Goal: Task Accomplishment & Management: Use online tool/utility

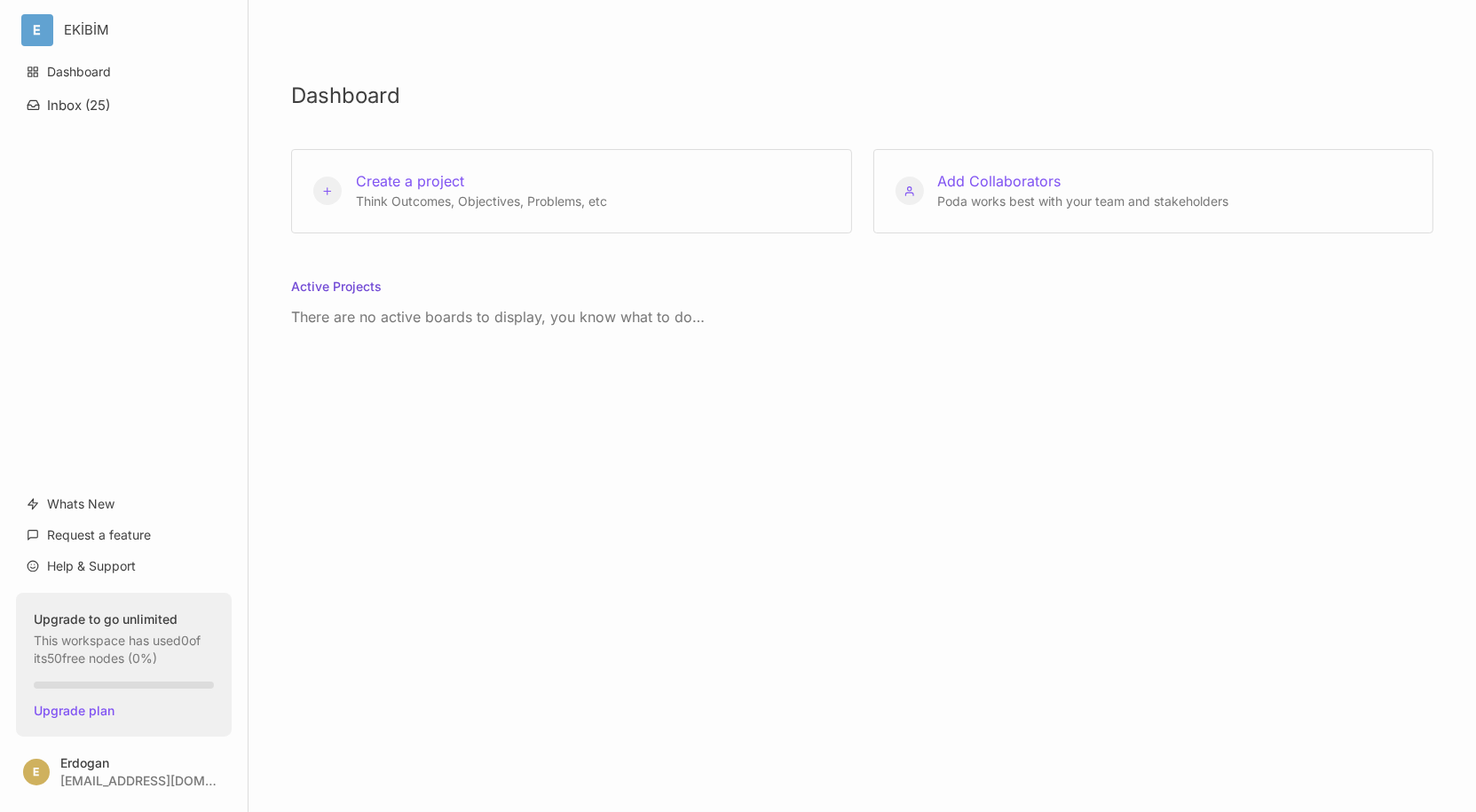
click at [570, 499] on div "Dashboard Create a project Think Outcomes, Objectives, Problems, etc Add Collab…" at bounding box center [862, 406] width 1227 height 812
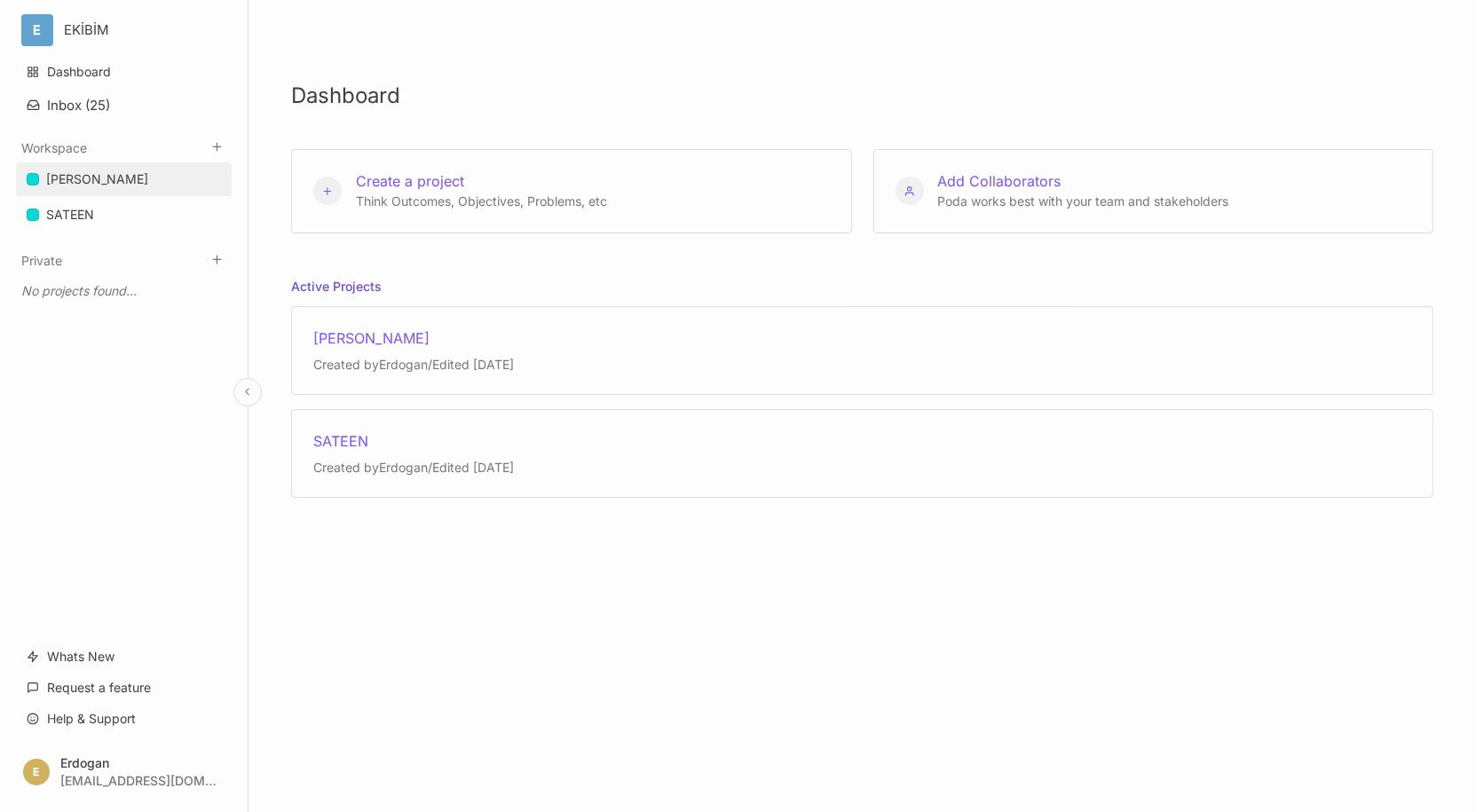
click at [92, 191] on link "[PERSON_NAME]" at bounding box center [124, 180] width 216 height 34
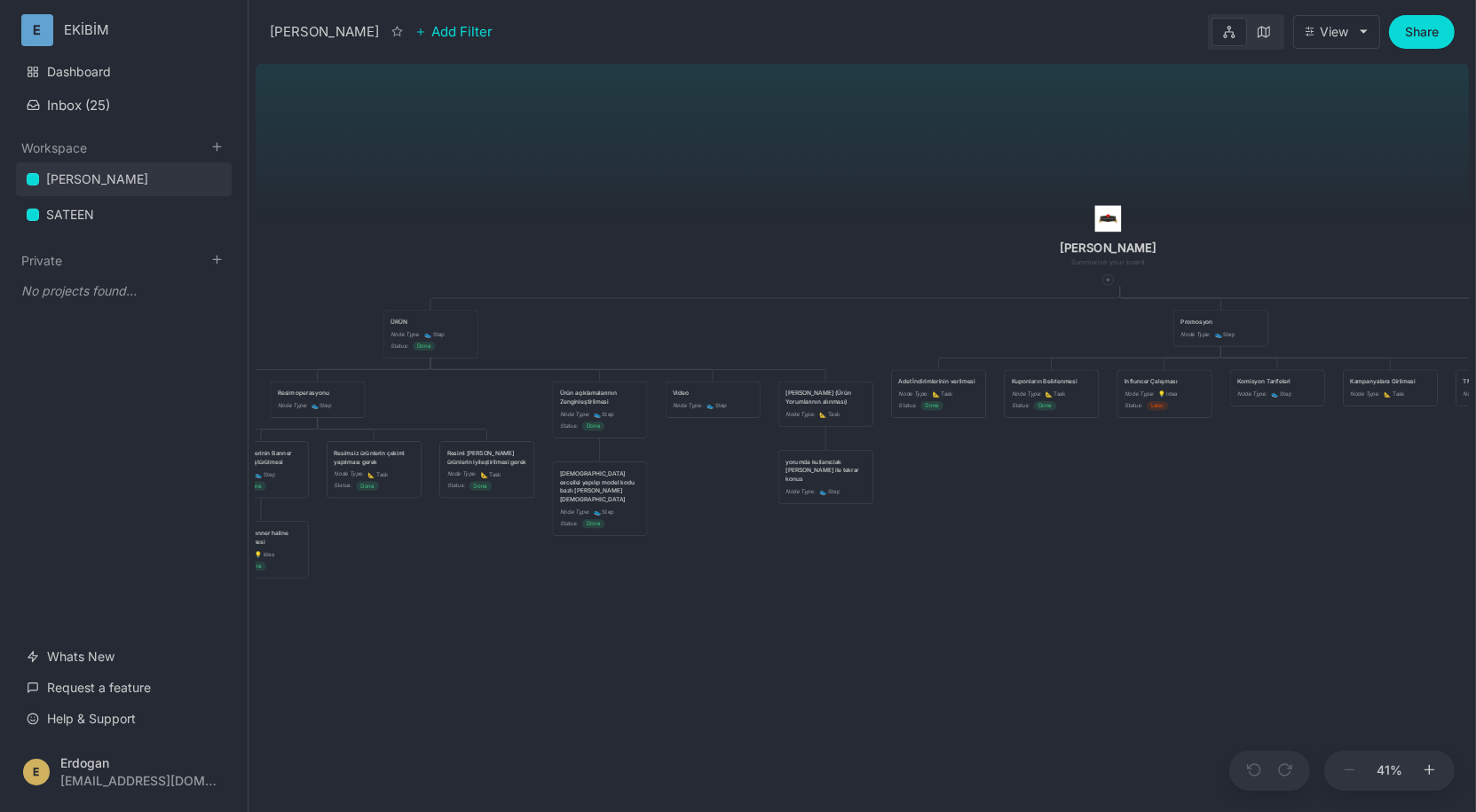
drag, startPoint x: 613, startPoint y: 630, endPoint x: 994, endPoint y: 484, distance: 408.0
click at [994, 484] on div "ÇAPANOĞLU ÜRÜN Node Type : 👟 Step Status : Done Promosyon Node Type : 👟 Step Ma…" at bounding box center [862, 434] width 1213 height 755
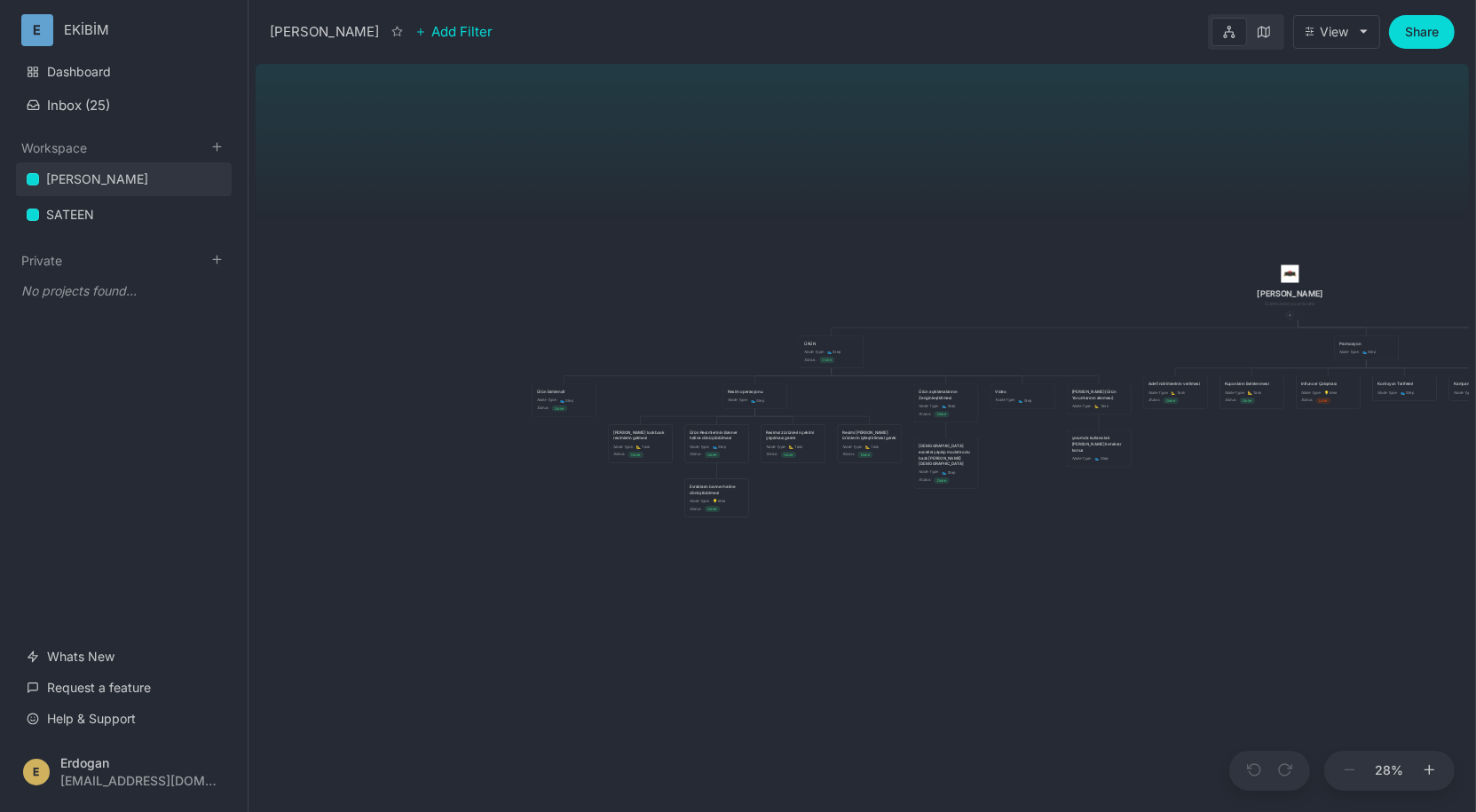
drag, startPoint x: 599, startPoint y: 603, endPoint x: 807, endPoint y: 573, distance: 210.2
click at [827, 582] on div "ÇAPANOĞLU ÜRÜN Node Type : 👟 Step Status : Done Promosyon Node Type : 👟 Step Ma…" at bounding box center [862, 434] width 1213 height 755
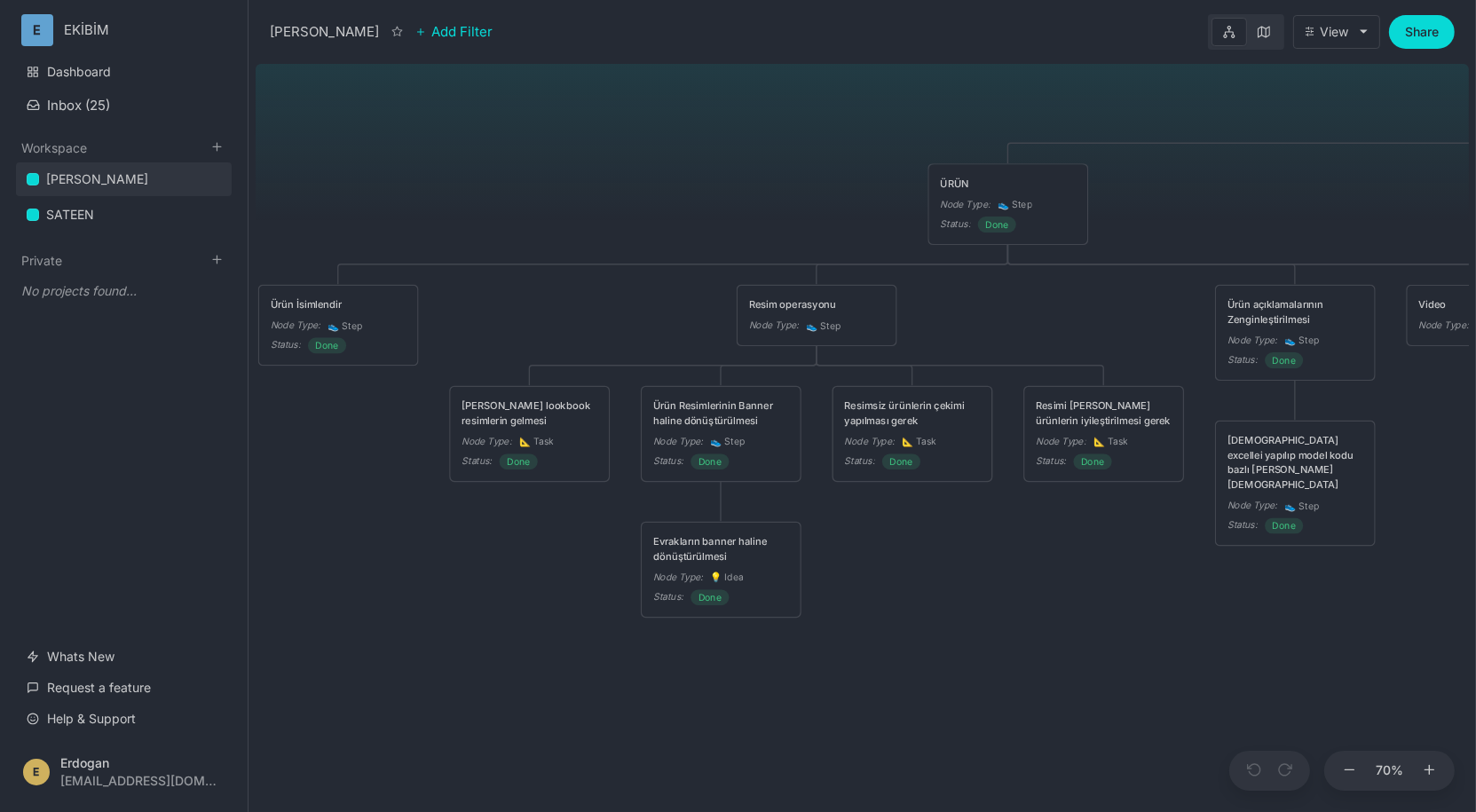
drag, startPoint x: 611, startPoint y: 510, endPoint x: 786, endPoint y: 678, distance: 242.6
click at [786, 678] on div "ÇAPANOĞLU ÜRÜN Node Type : 👟 Step Status : Done Promosyon Node Type : 👟 Step Ma…" at bounding box center [862, 434] width 1213 height 755
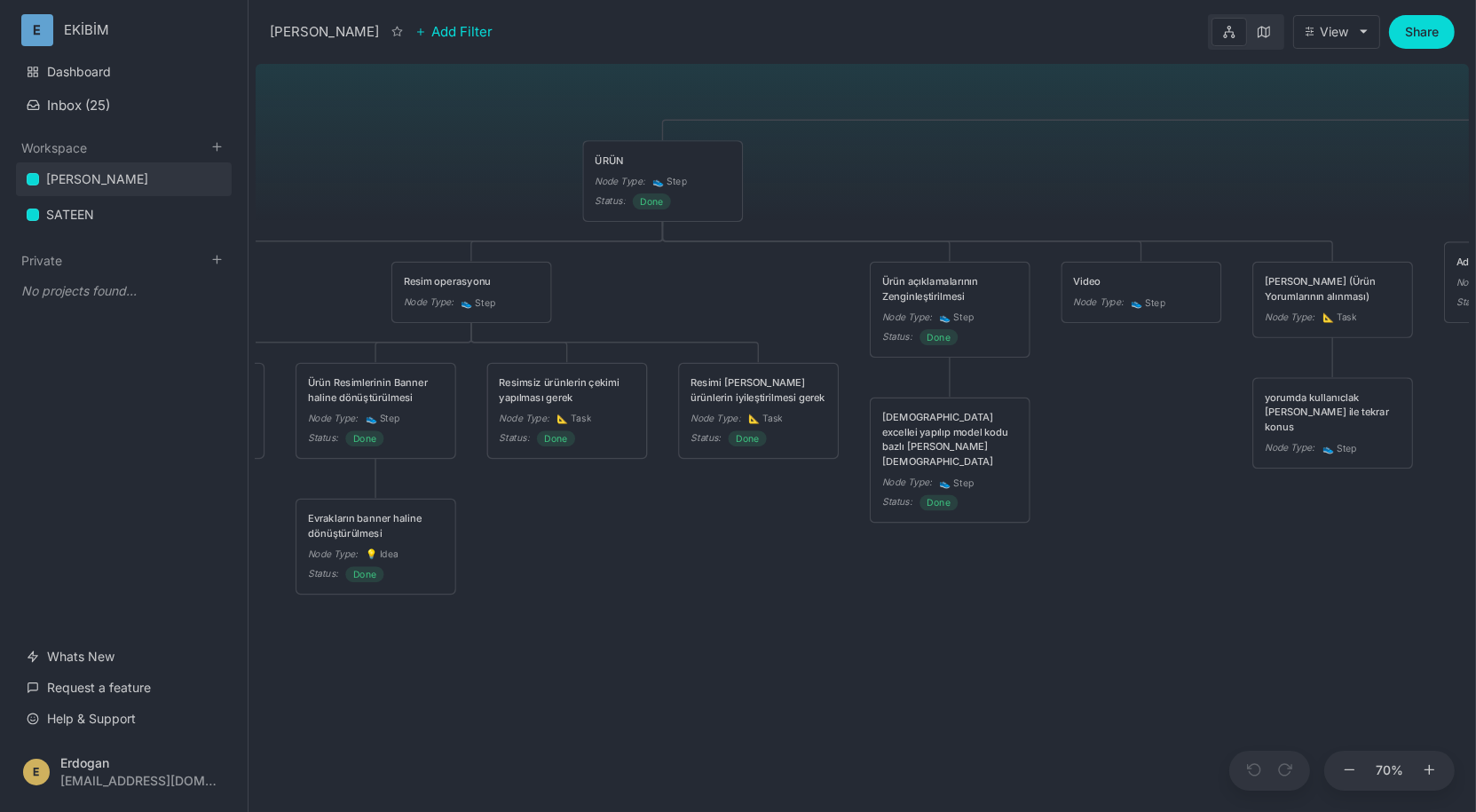
drag, startPoint x: 1110, startPoint y: 592, endPoint x: 575, endPoint y: 553, distance: 536.4
click at [575, 553] on div "ÇAPANOĞLU ÜRÜN Node Type : 👟 Step Status : Done Promosyon Node Type : 👟 Step Ma…" at bounding box center [862, 434] width 1213 height 755
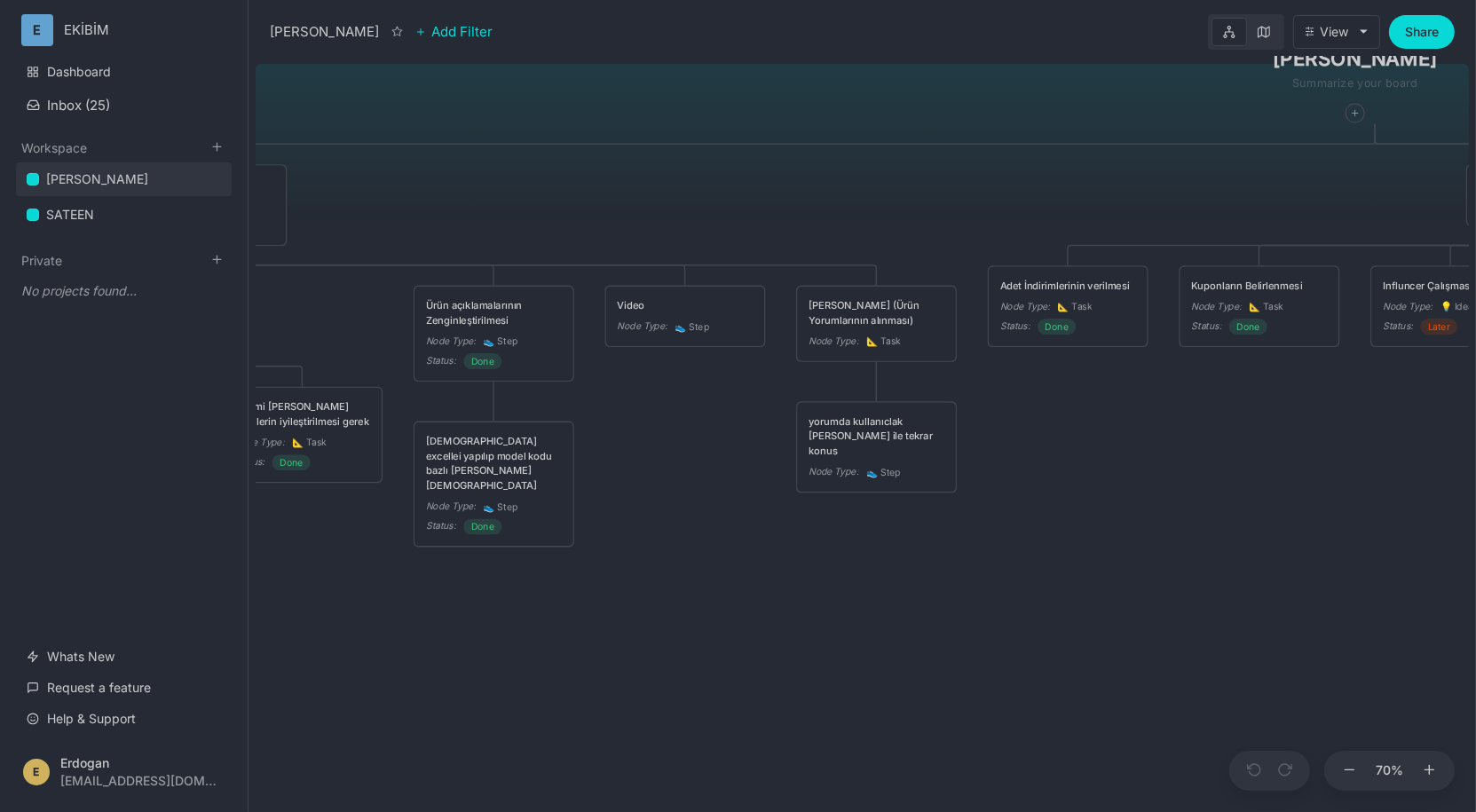
drag, startPoint x: 946, startPoint y: 563, endPoint x: 664, endPoint y: 606, distance: 285.3
click at [664, 606] on div "ÇAPANOĞLU ÜRÜN Node Type : 👟 Step Status : Done Promosyon Node Type : 👟 Step Ma…" at bounding box center [862, 434] width 1213 height 755
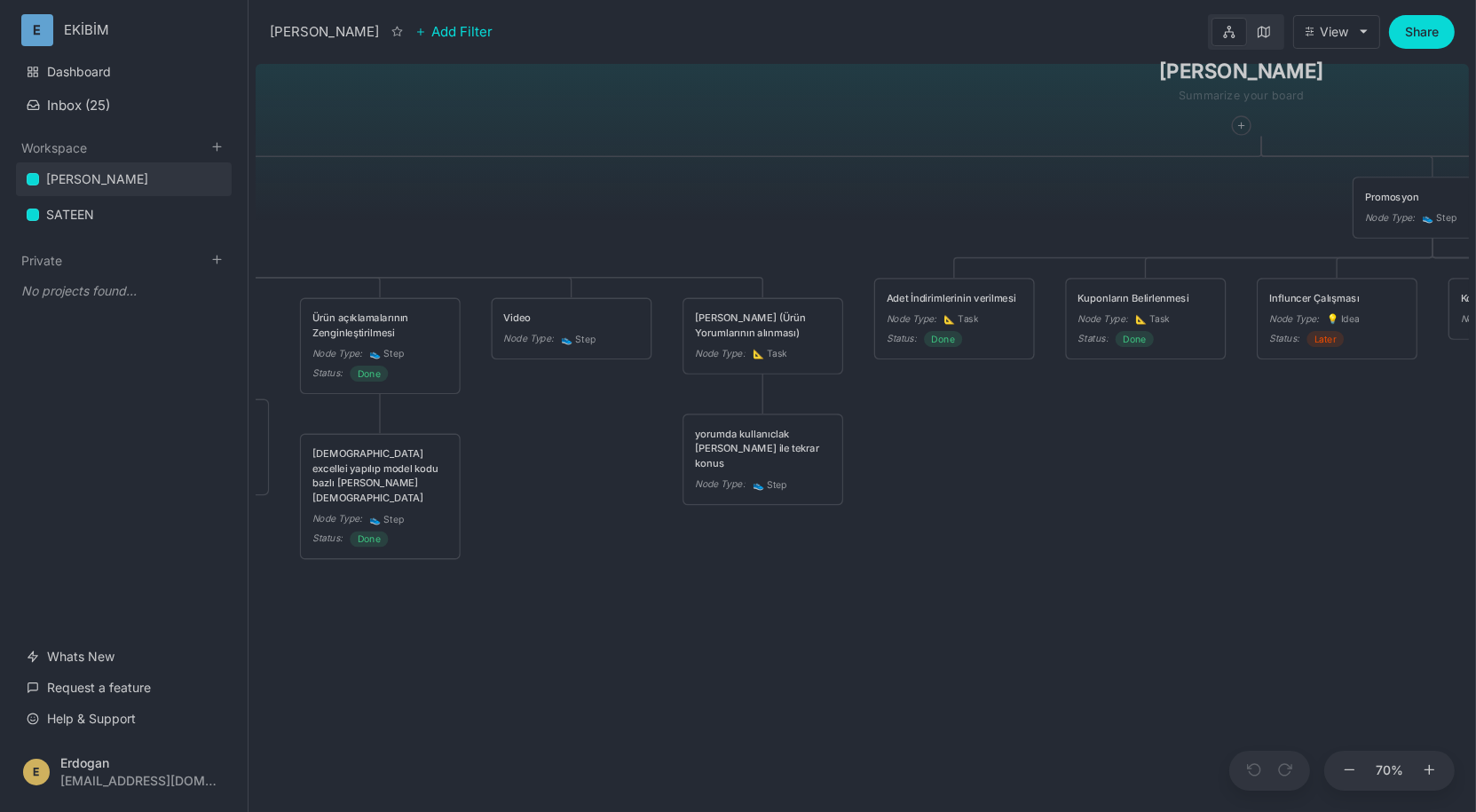
drag, startPoint x: 875, startPoint y: 583, endPoint x: 780, endPoint y: 594, distance: 95.6
click at [780, 594] on div "ÇAPANOĞLU ÜRÜN Node Type : 👟 Step Status : Done Promosyon Node Type : 👟 Step Ma…" at bounding box center [862, 434] width 1213 height 755
drag, startPoint x: 1040, startPoint y: 548, endPoint x: 855, endPoint y: 570, distance: 186.3
click at [855, 570] on div "ÇAPANOĞLU ÜRÜN Node Type : 👟 Step Status : Done Promosyon Node Type : 👟 Step Ma…" at bounding box center [862, 434] width 1213 height 755
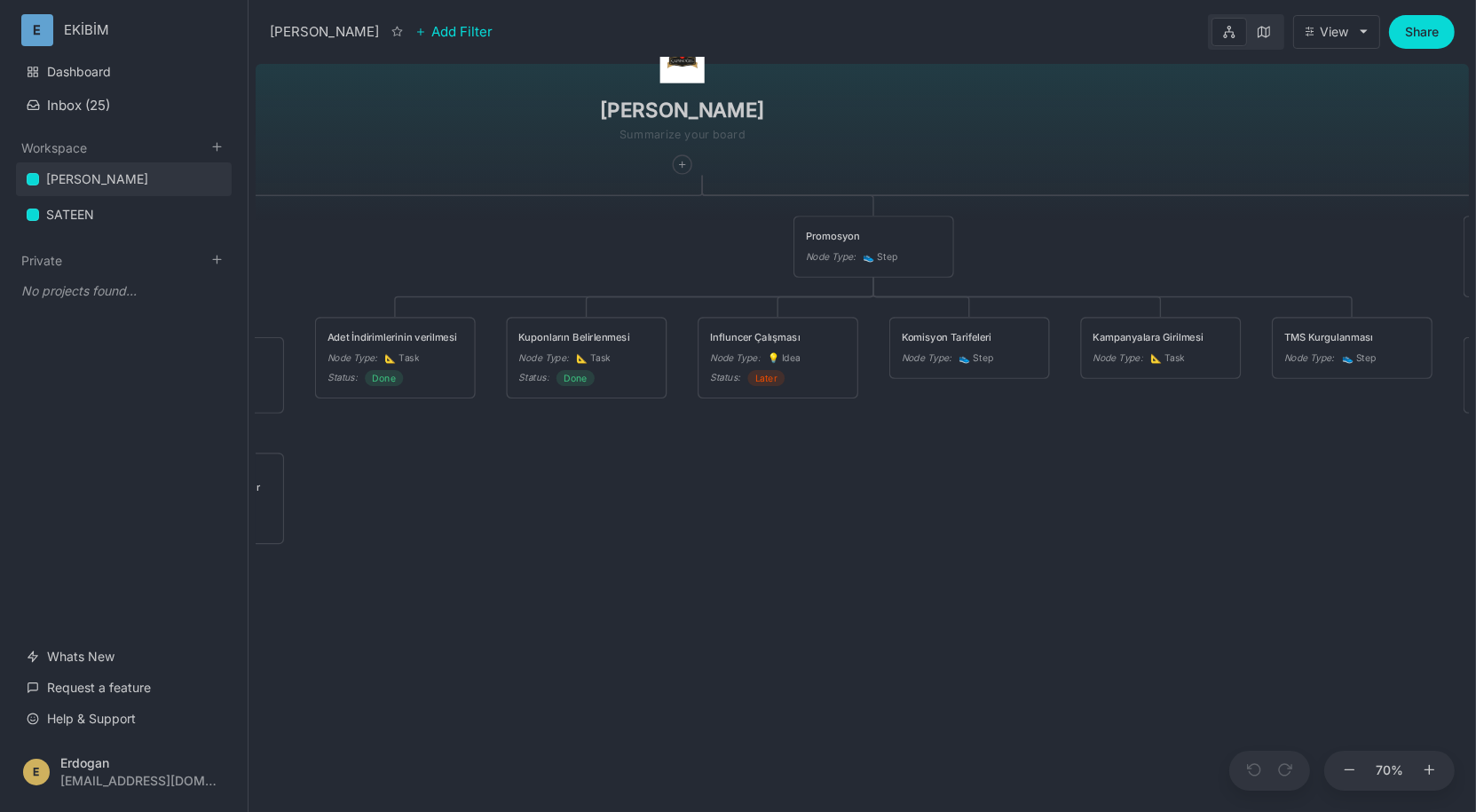
drag, startPoint x: 1012, startPoint y: 461, endPoint x: 644, endPoint y: 478, distance: 368.4
click at [644, 478] on div "ÇAPANOĞLU ÜRÜN Node Type : 👟 Step Status : Done Promosyon Node Type : 👟 Step Ma…" at bounding box center [862, 434] width 1213 height 755
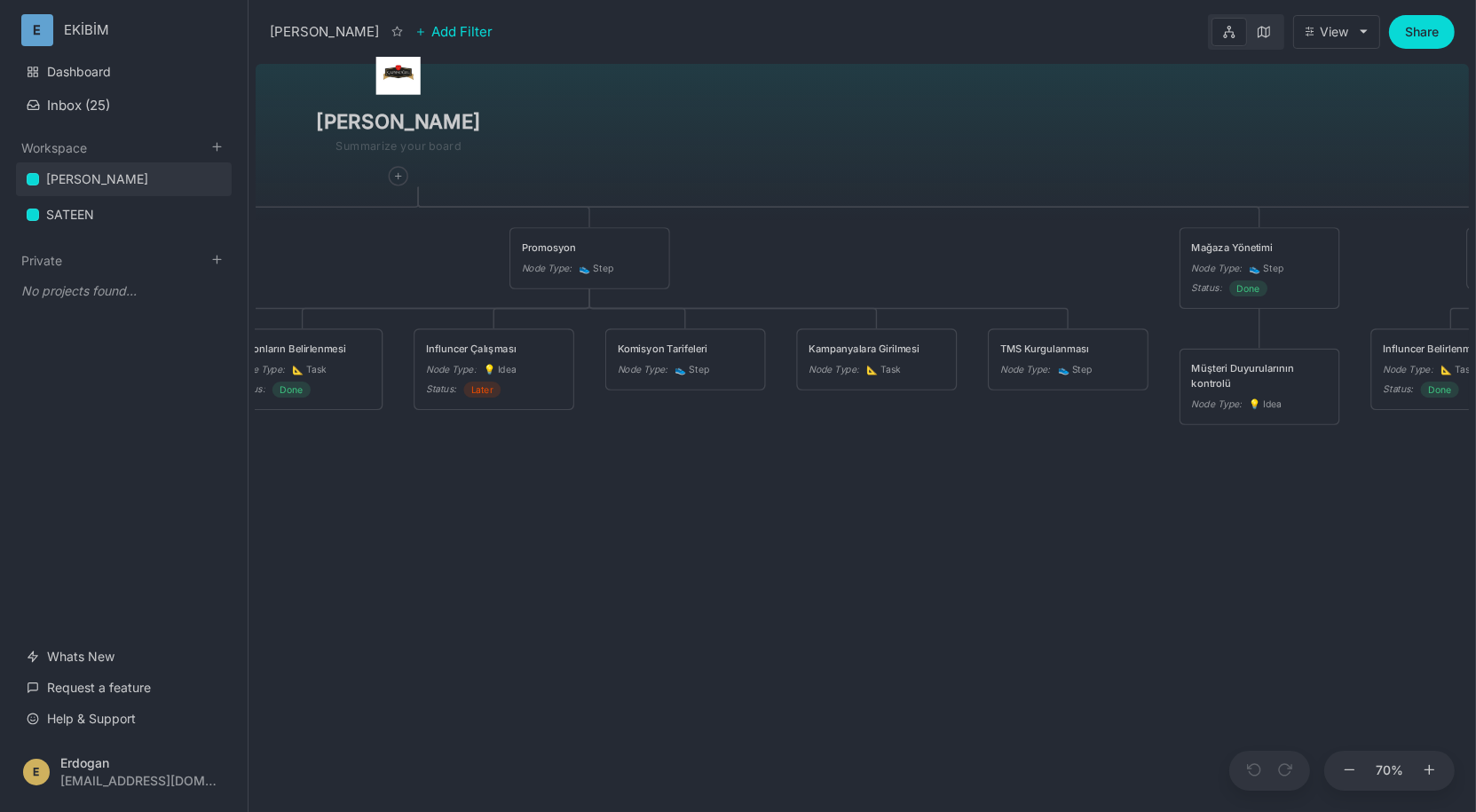
drag, startPoint x: 1063, startPoint y: 473, endPoint x: 737, endPoint y: 488, distance: 326.3
click at [738, 488] on div "ÇAPANOĞLU ÜRÜN Node Type : 👟 Step Status : Done Promosyon Node Type : 👟 Step Ma…" at bounding box center [862, 434] width 1213 height 755
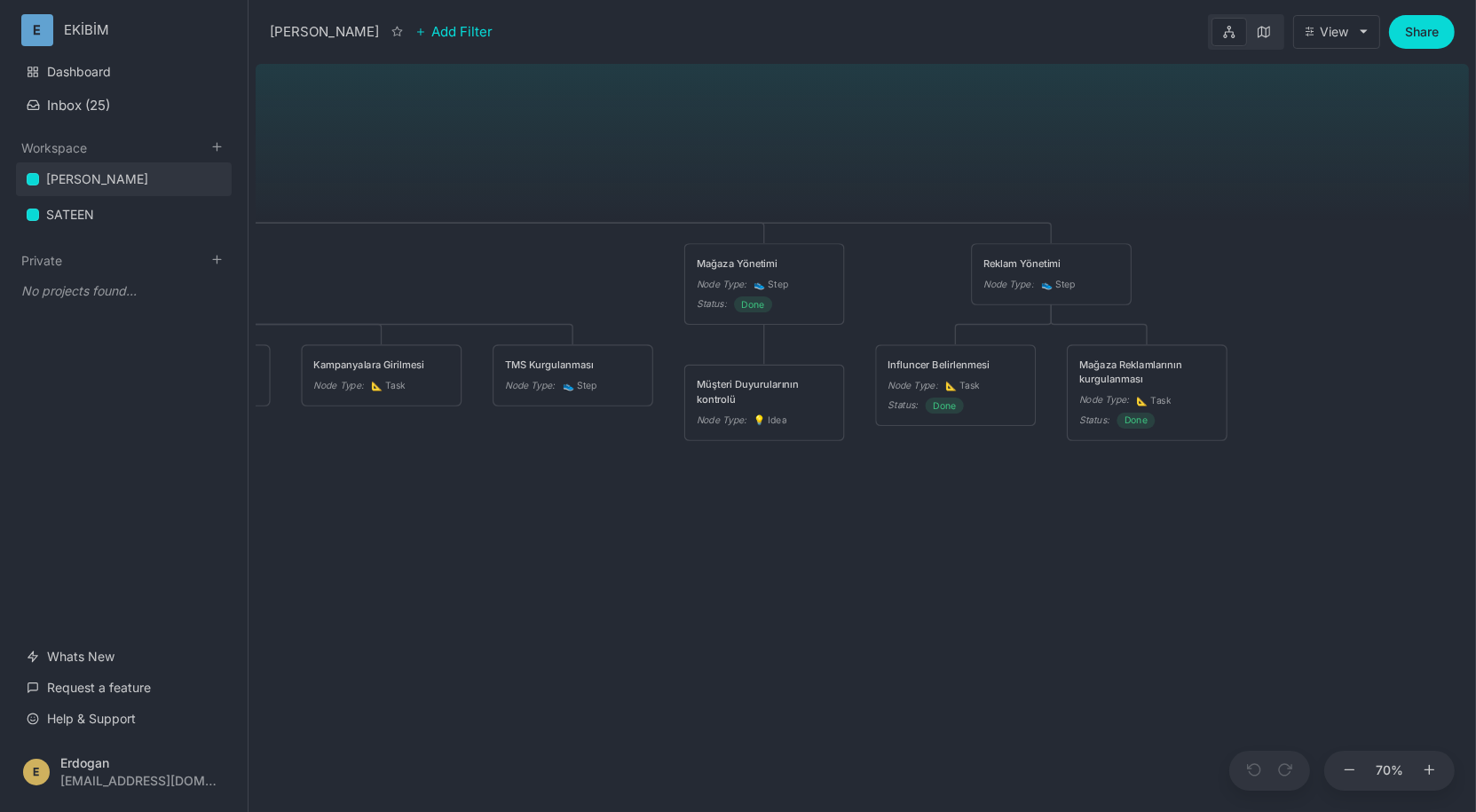
drag, startPoint x: 863, startPoint y: 505, endPoint x: 411, endPoint y: 518, distance: 452.2
click at [411, 518] on div "ÇAPANOĞLU ÜRÜN Node Type : 👟 Step Status : Done Promosyon Node Type : 👟 Step Ma…" at bounding box center [862, 434] width 1213 height 755
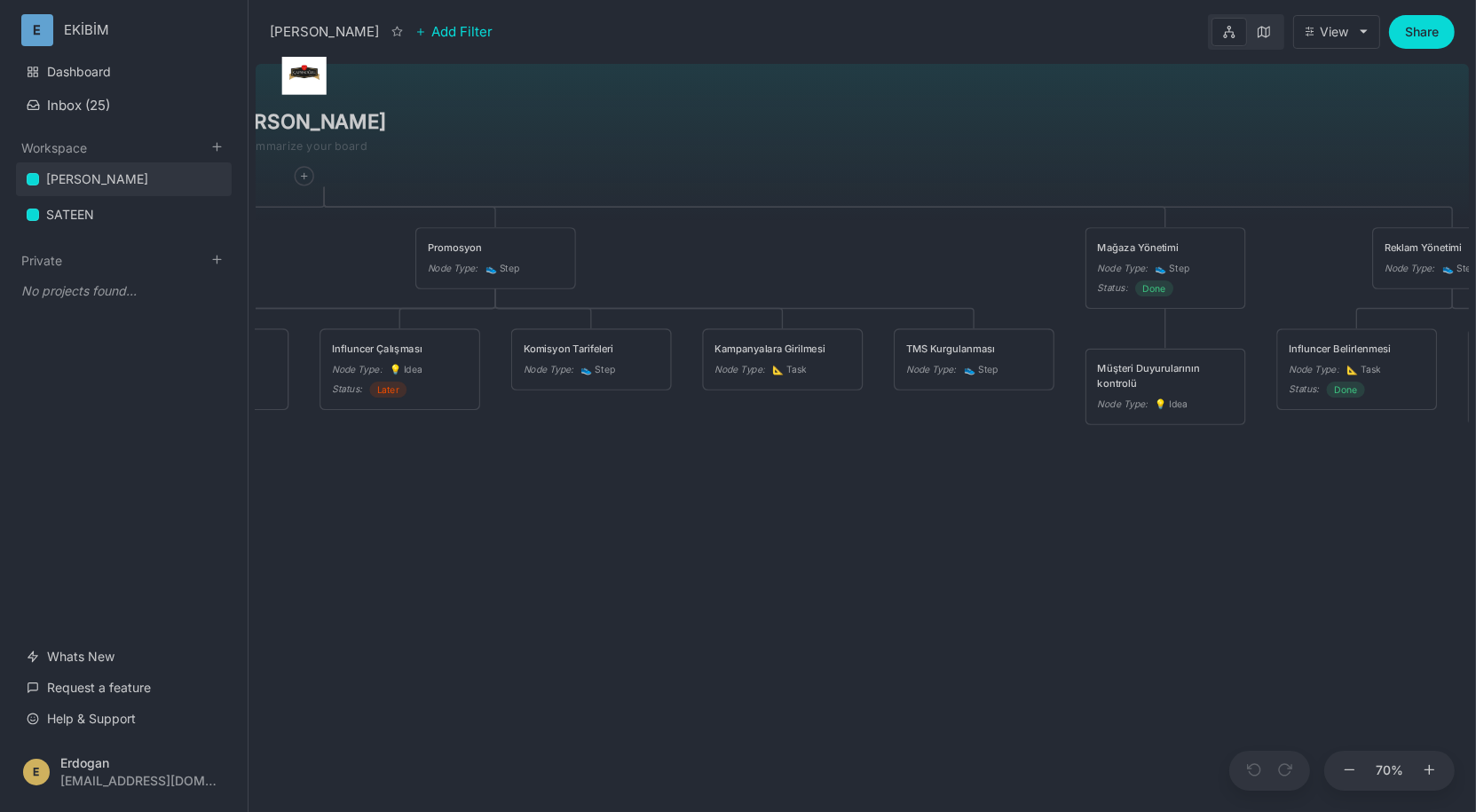
drag, startPoint x: 710, startPoint y: 506, endPoint x: 929, endPoint y: 489, distance: 219.7
click at [929, 489] on div "ÇAPANOĞLU ÜRÜN Node Type : 👟 Step Status : Done Promosyon Node Type : 👟 Step Ma…" at bounding box center [862, 434] width 1213 height 755
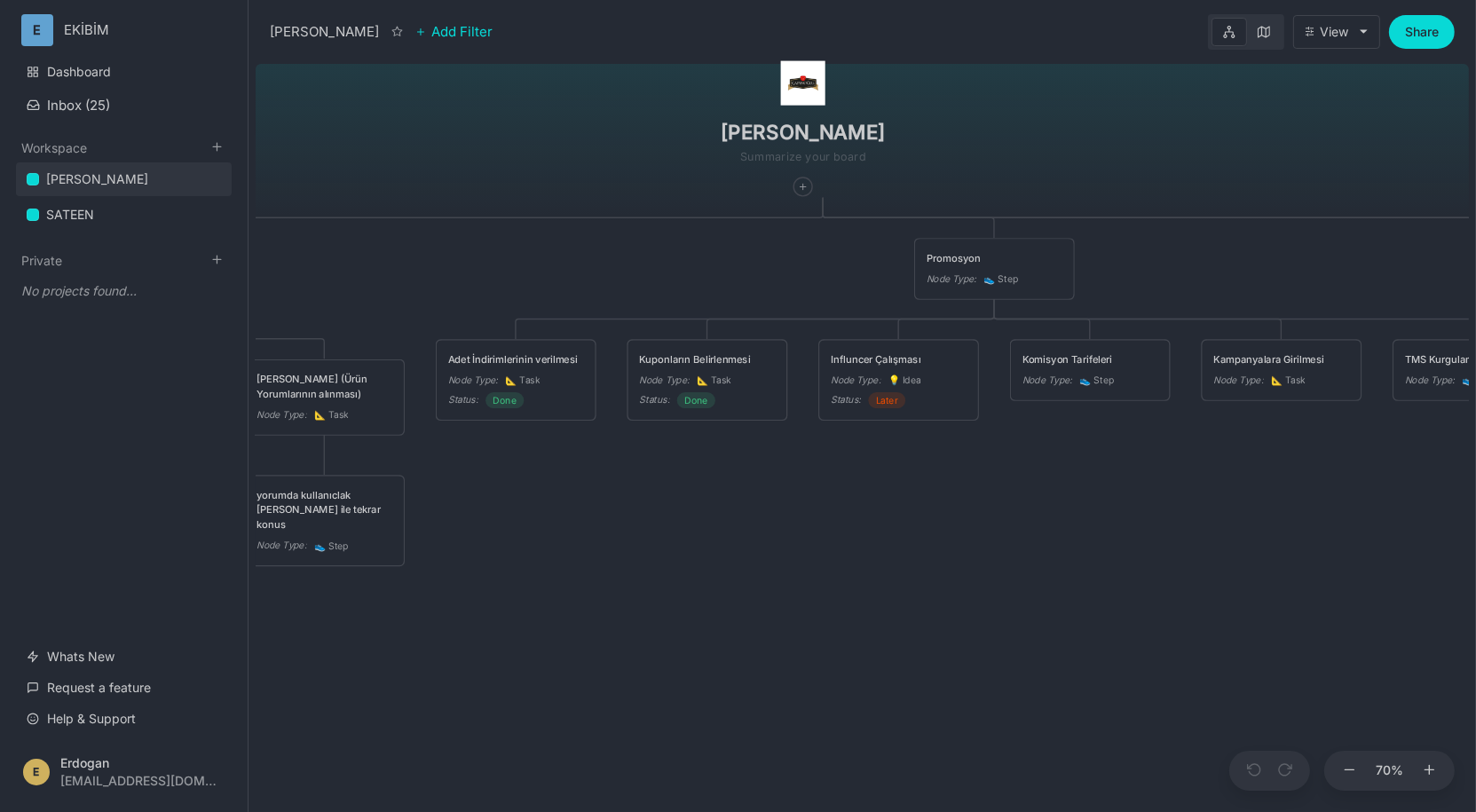
drag, startPoint x: 497, startPoint y: 497, endPoint x: 982, endPoint y: 506, distance: 485.1
click at [982, 506] on div "ÇAPANOĞLU ÜRÜN Node Type : 👟 Step Status : Done Promosyon Node Type : 👟 Step Ma…" at bounding box center [862, 434] width 1213 height 755
click at [979, 319] on icon at bounding box center [977, 319] width 9 height 9
click at [958, 439] on span "👟 Step" at bounding box center [947, 442] width 46 height 21
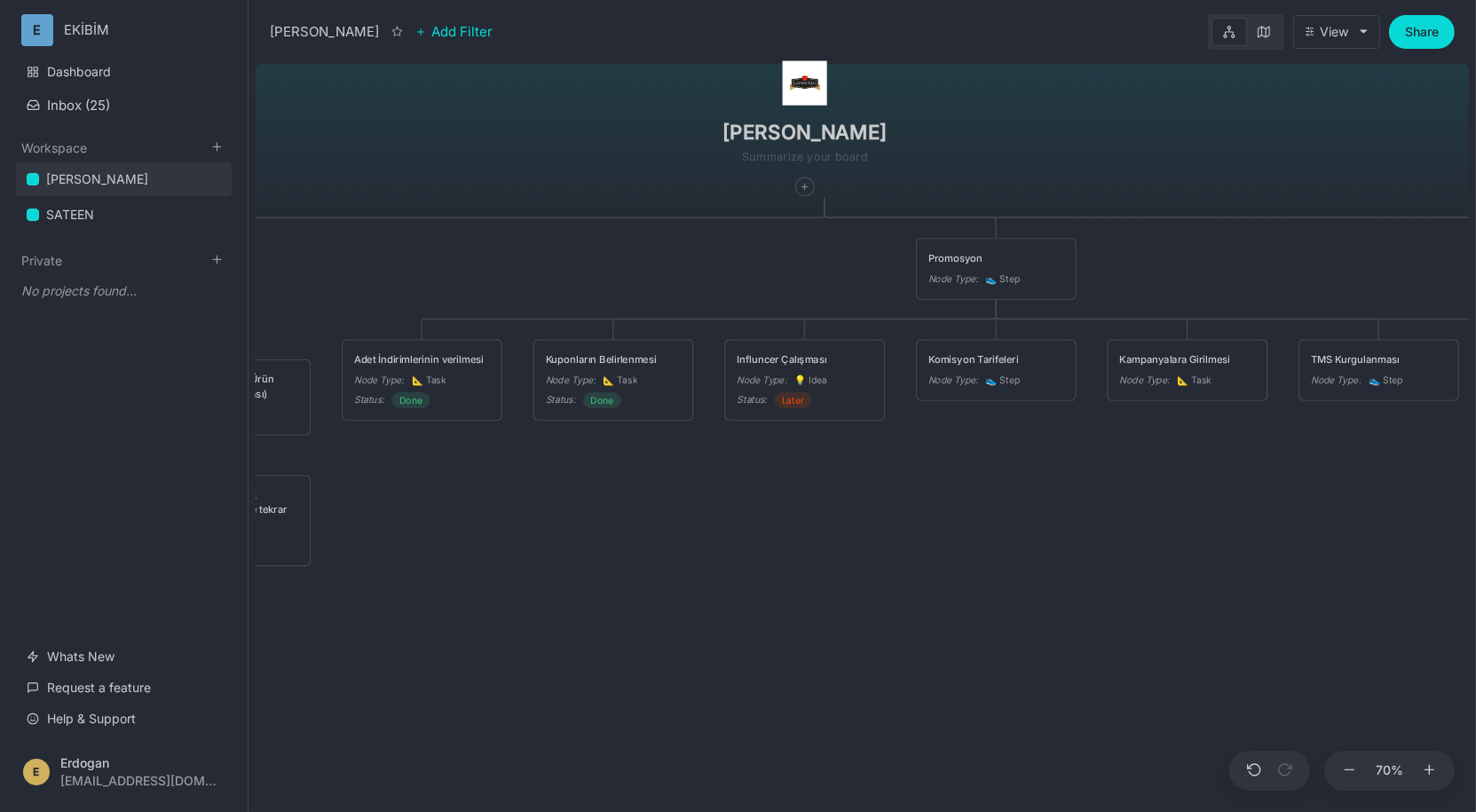
drag, startPoint x: 1076, startPoint y: 496, endPoint x: 758, endPoint y: 503, distance: 318.1
click at [758, 503] on div "ÇAPANOĞLU ÜRÜN Node Type : 👟 Step Status : Done Promosyon Node Type : 👟 Step Ma…" at bounding box center [862, 434] width 1213 height 755
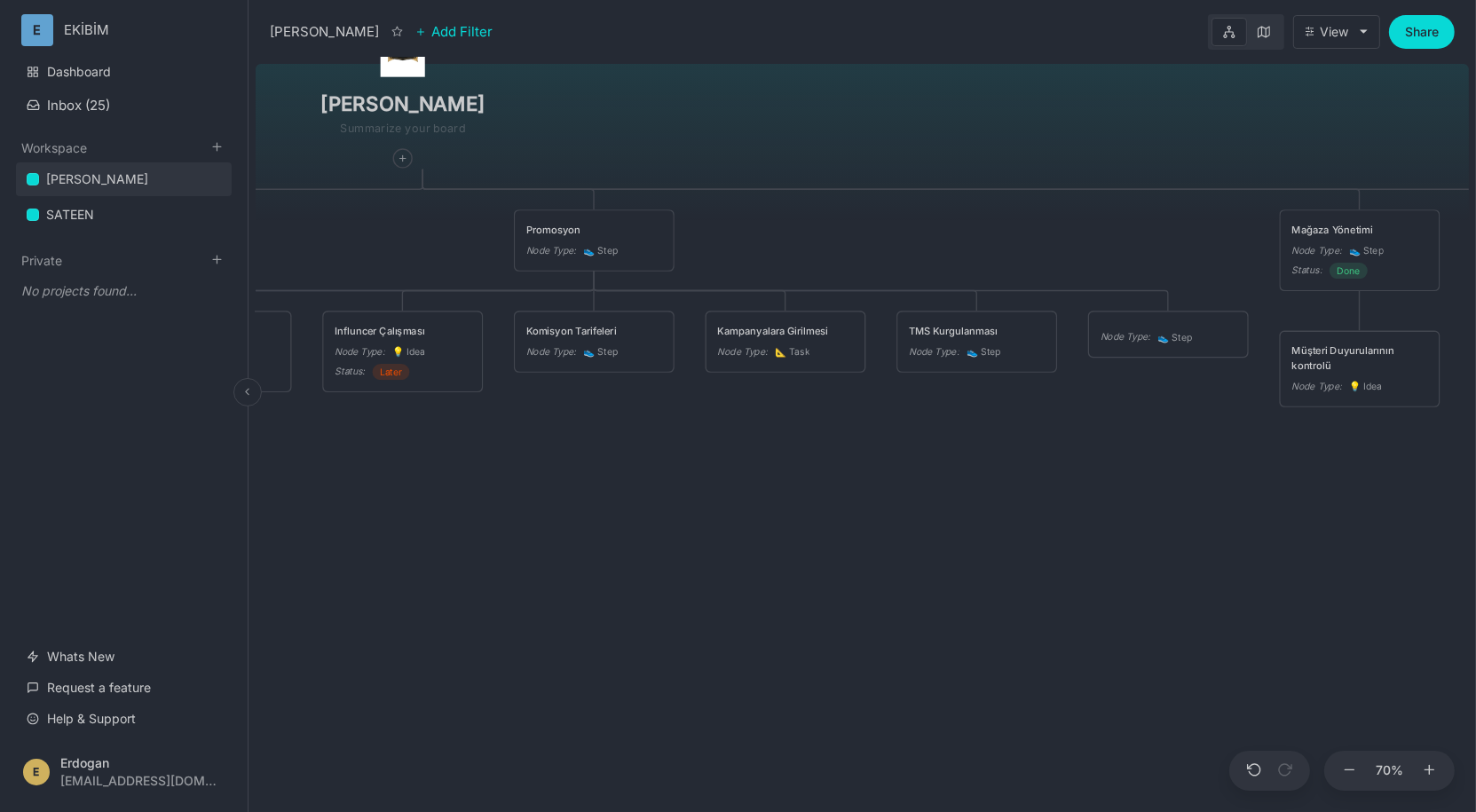
drag, startPoint x: 653, startPoint y: 501, endPoint x: 123, endPoint y: 454, distance: 532.1
click at [256, 456] on div "ÇAPANOĞLU ÜRÜN Node Type : 👟 Step Status : Done Promosyon Node Type : 👟 Step Ma…" at bounding box center [862, 434] width 1213 height 755
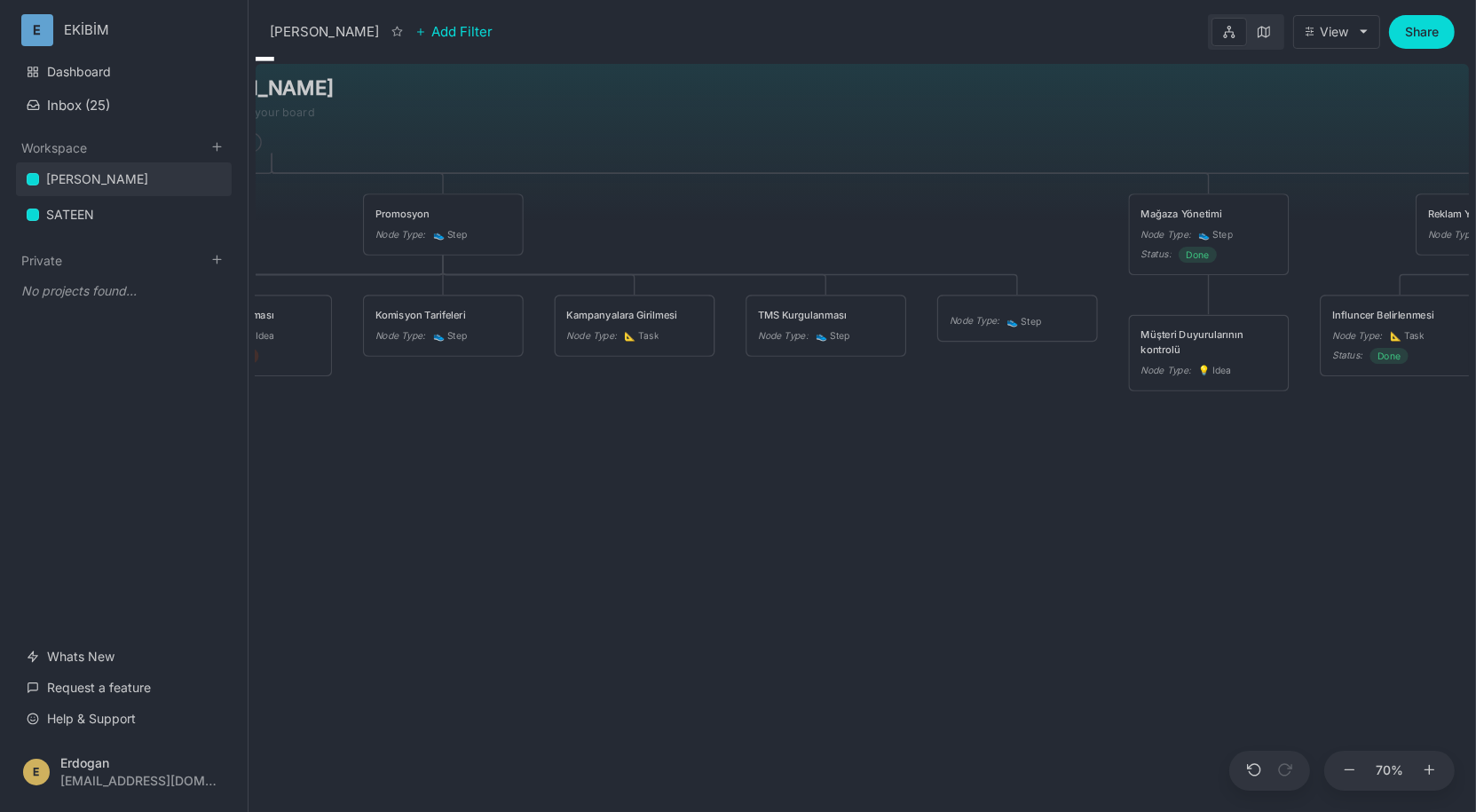
click at [982, 313] on div "Node Type :" at bounding box center [974, 321] width 49 height 15
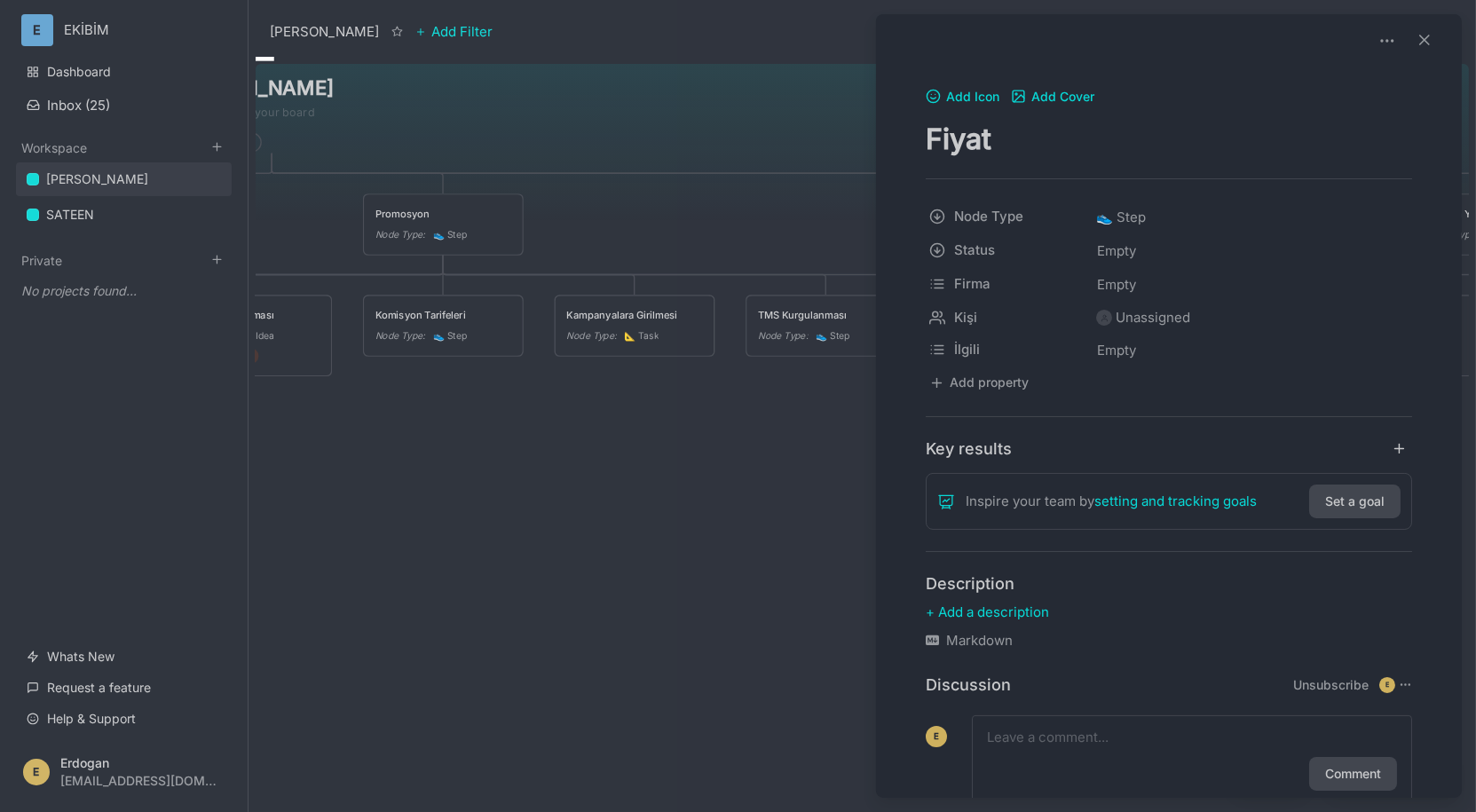
type textarea "Fiyat"
click at [1013, 746] on textarea at bounding box center [1191, 737] width 410 height 21
click at [960, 623] on div "Description Markdown" at bounding box center [1169, 611] width 487 height 78
click at [965, 616] on p at bounding box center [1169, 611] width 487 height 21
click at [985, 623] on div "Description Markdown" at bounding box center [1169, 611] width 487 height 78
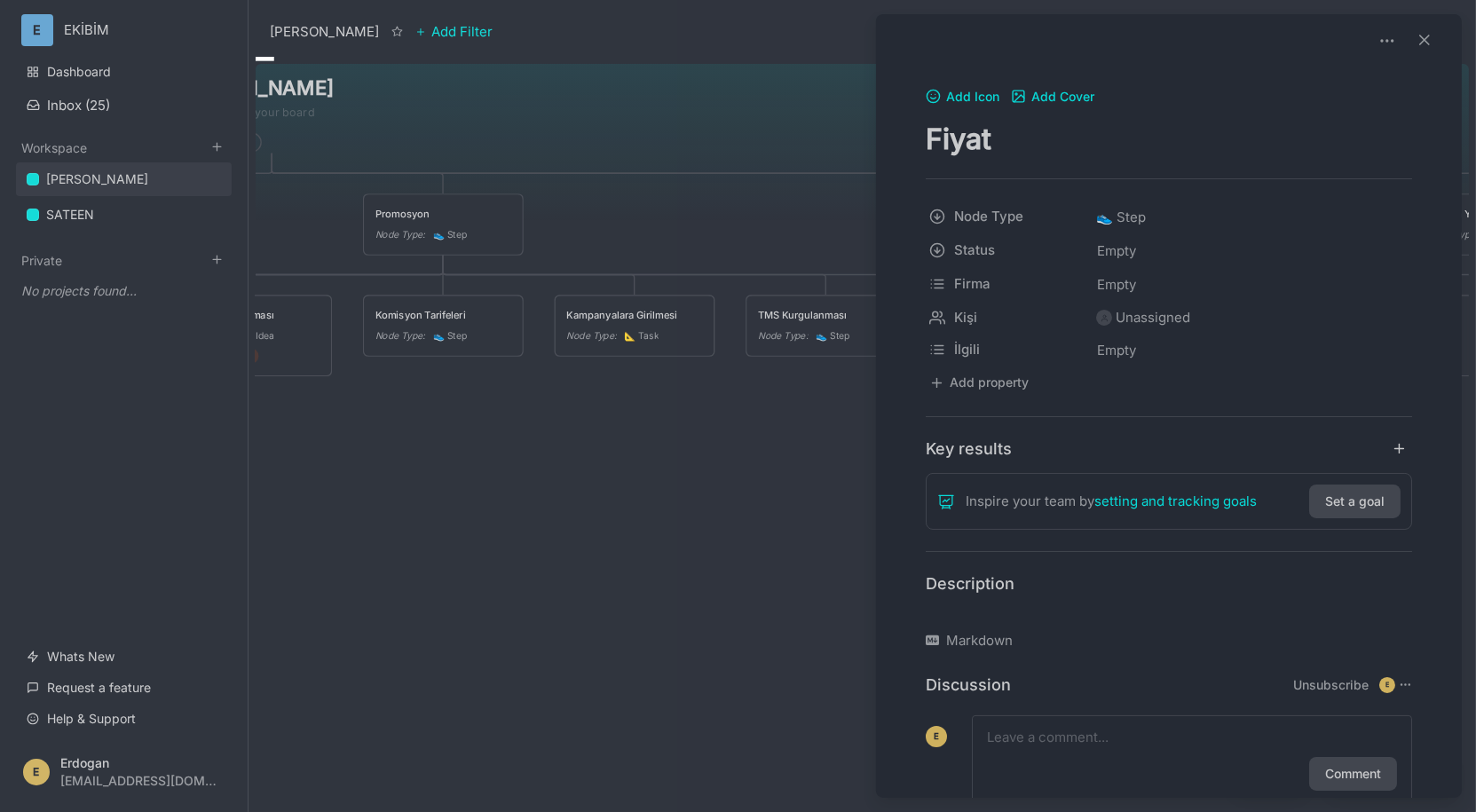
click at [987, 616] on p at bounding box center [1169, 611] width 487 height 21
click at [1009, 742] on textarea at bounding box center [1191, 737] width 410 height 21
click at [714, 549] on div at bounding box center [738, 406] width 1476 height 812
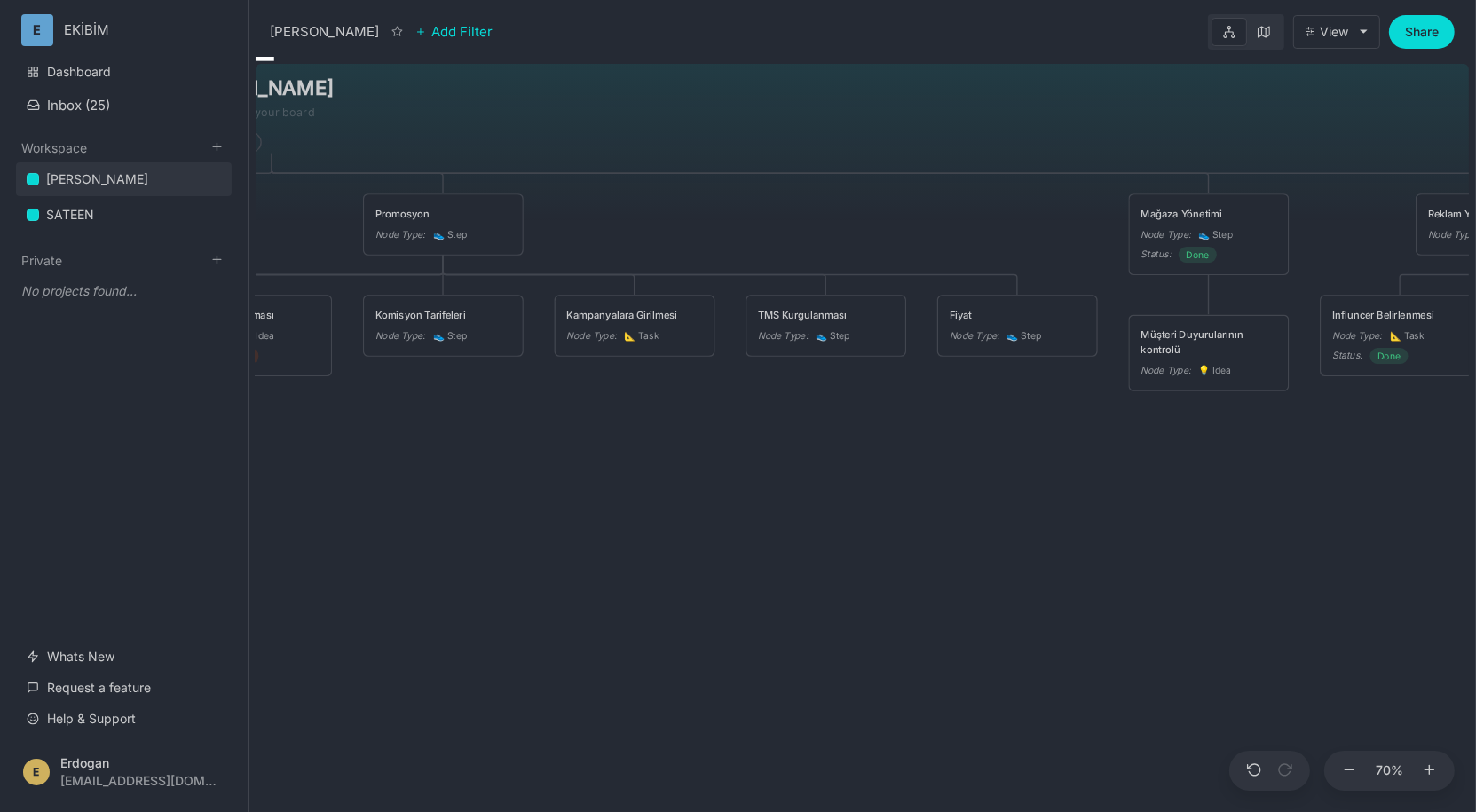
drag, startPoint x: 683, startPoint y: 484, endPoint x: 1008, endPoint y: 499, distance: 325.3
click at [1008, 499] on div "ÇAPANOĞLU ÜRÜN Node Type : 👟 Step Status : Done Promosyon Node Type : 👟 Step Ma…" at bounding box center [862, 434] width 1213 height 755
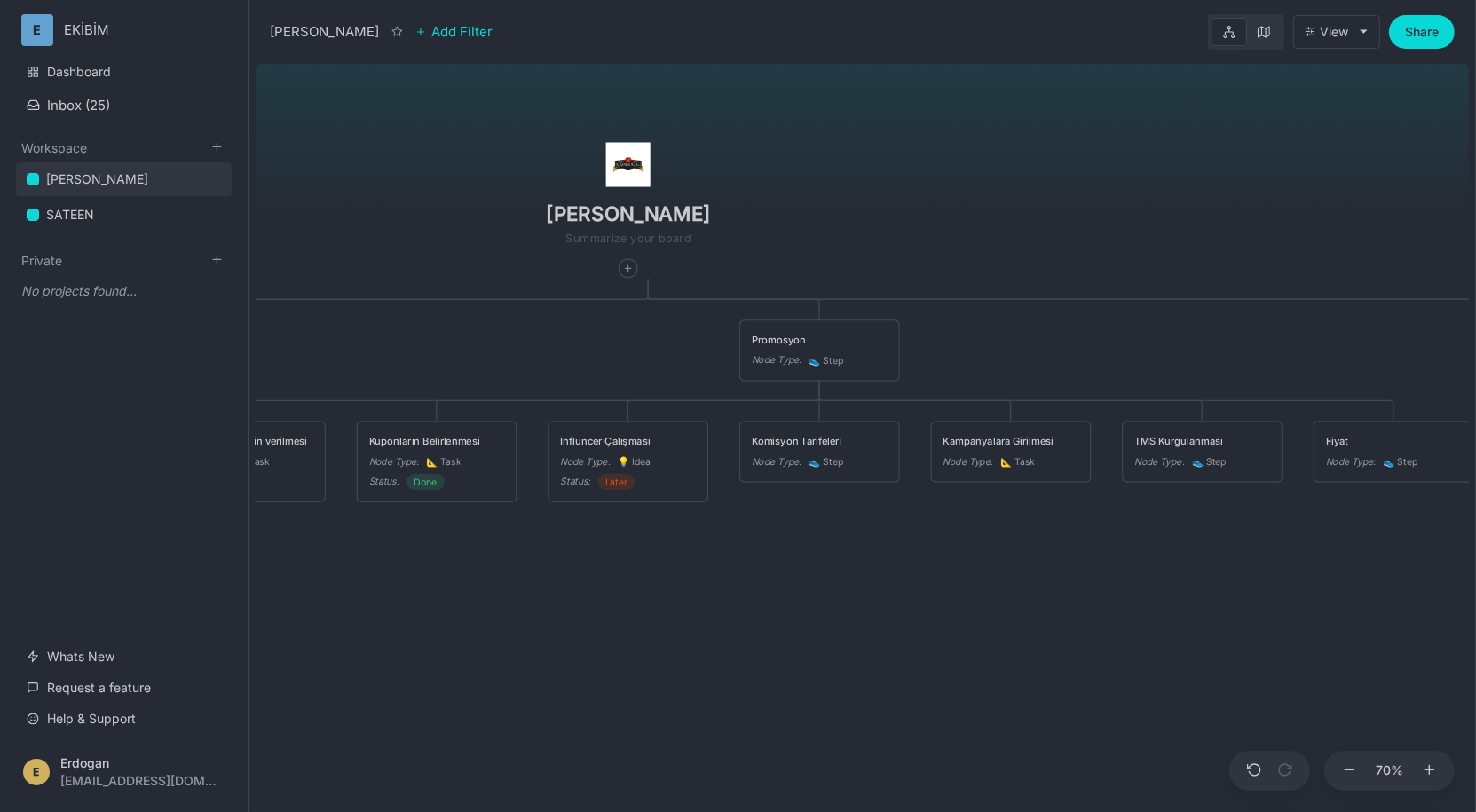
drag, startPoint x: 734, startPoint y: 447, endPoint x: 843, endPoint y: 544, distance: 145.9
click at [843, 544] on div "ÇAPANOĞLU ÜRÜN Node Type : 👟 Step Status : Done Promosyon Node Type : 👟 Step Ma…" at bounding box center [862, 434] width 1213 height 755
click at [982, 123] on div "ÇAPANOĞLU ÜRÜN Node Type : 👟 Step Status : Done Promosyon Node Type : 👟 Step Ma…" at bounding box center [862, 434] width 1213 height 755
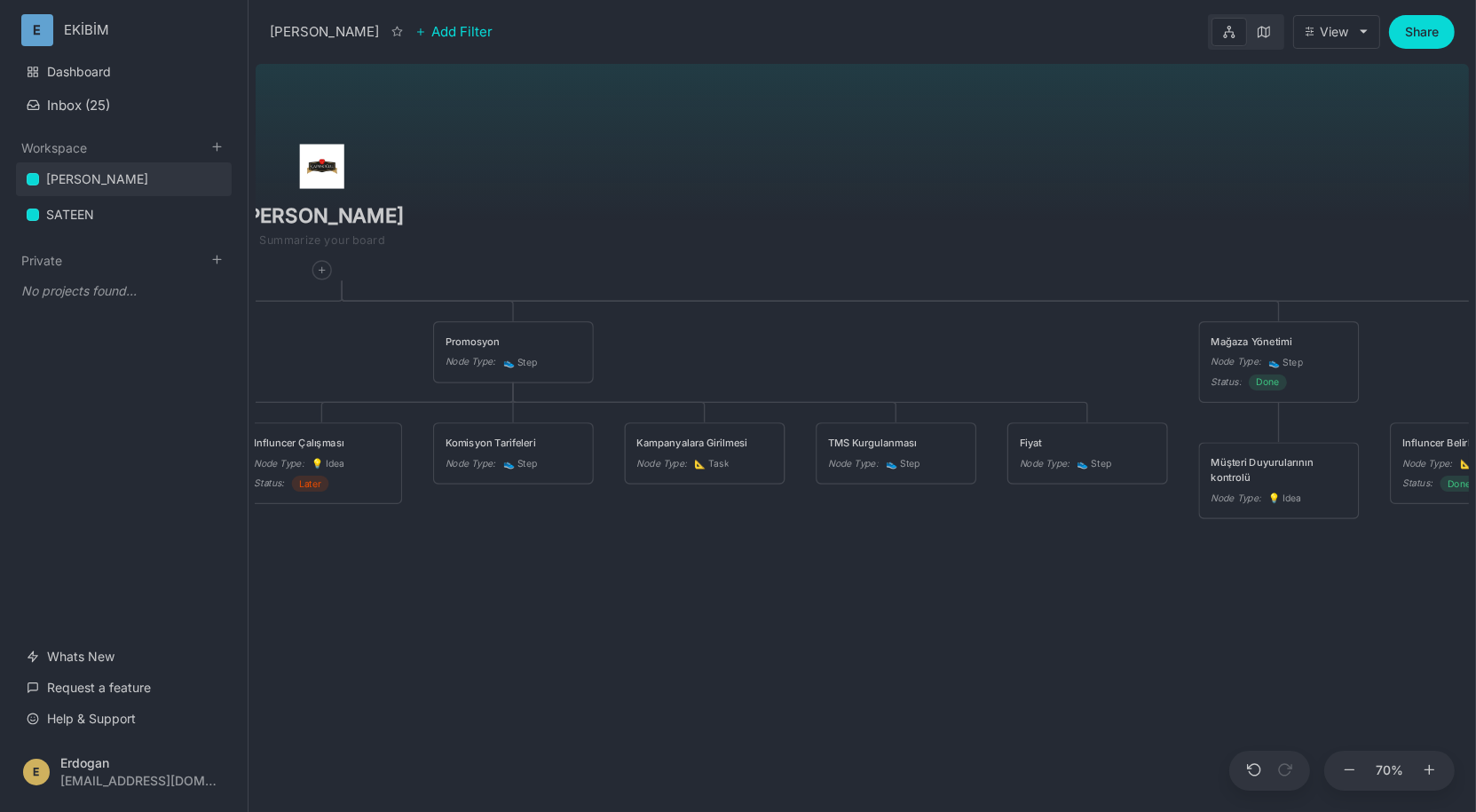
drag, startPoint x: 894, startPoint y: 558, endPoint x: 508, endPoint y: 559, distance: 386.0
click at [508, 559] on div "ÇAPANOĞLU ÜRÜN Node Type : 👟 Step Status : Done Promosyon Node Type : 👟 Step Ma…" at bounding box center [862, 434] width 1213 height 755
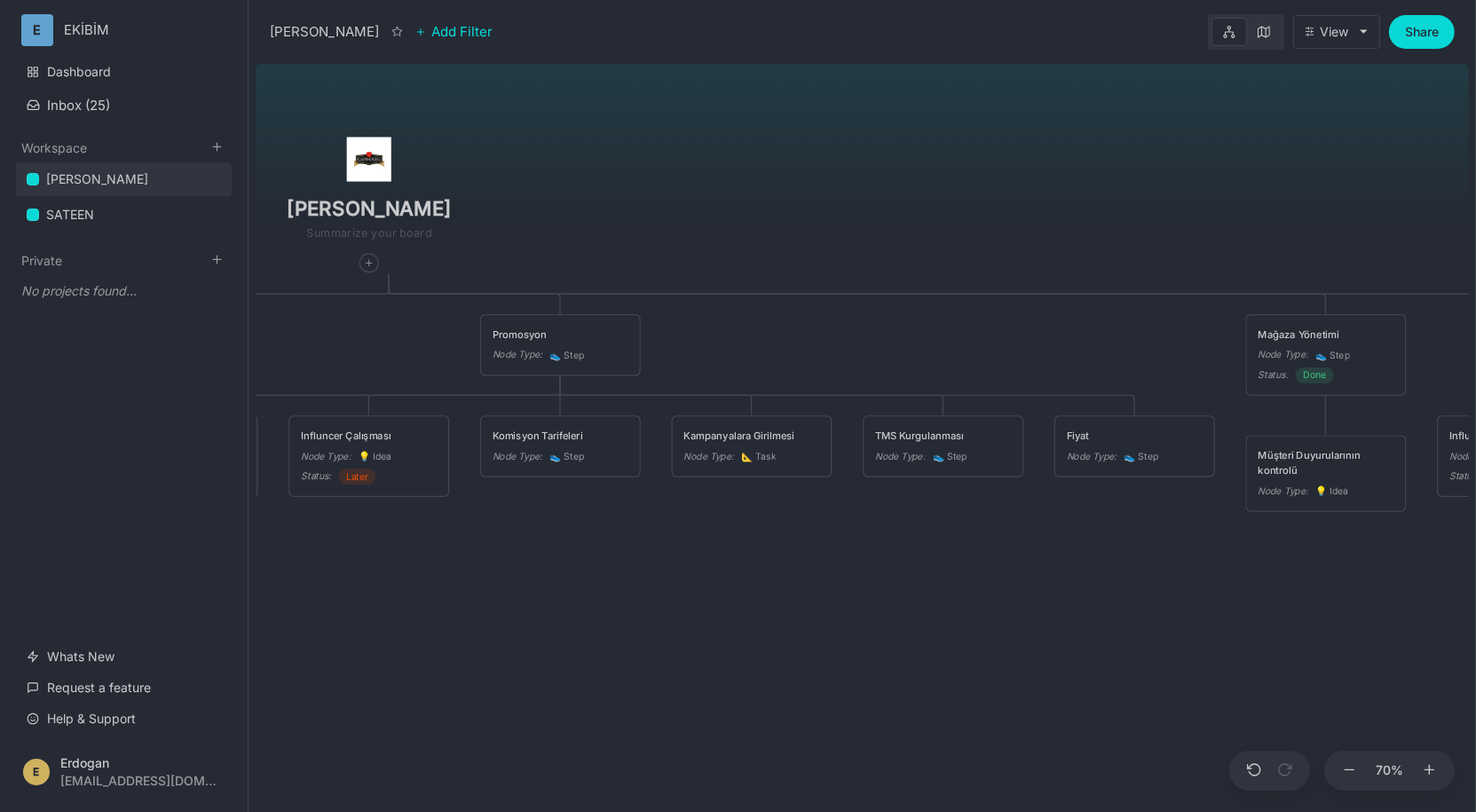
drag, startPoint x: 848, startPoint y: 627, endPoint x: 1173, endPoint y: 612, distance: 325.3
click at [1173, 612] on div "ÇAPANOĞLU ÜRÜN Node Type : 👟 Step Status : Done Promosyon Node Type : 👟 Step Ma…" at bounding box center [862, 434] width 1213 height 755
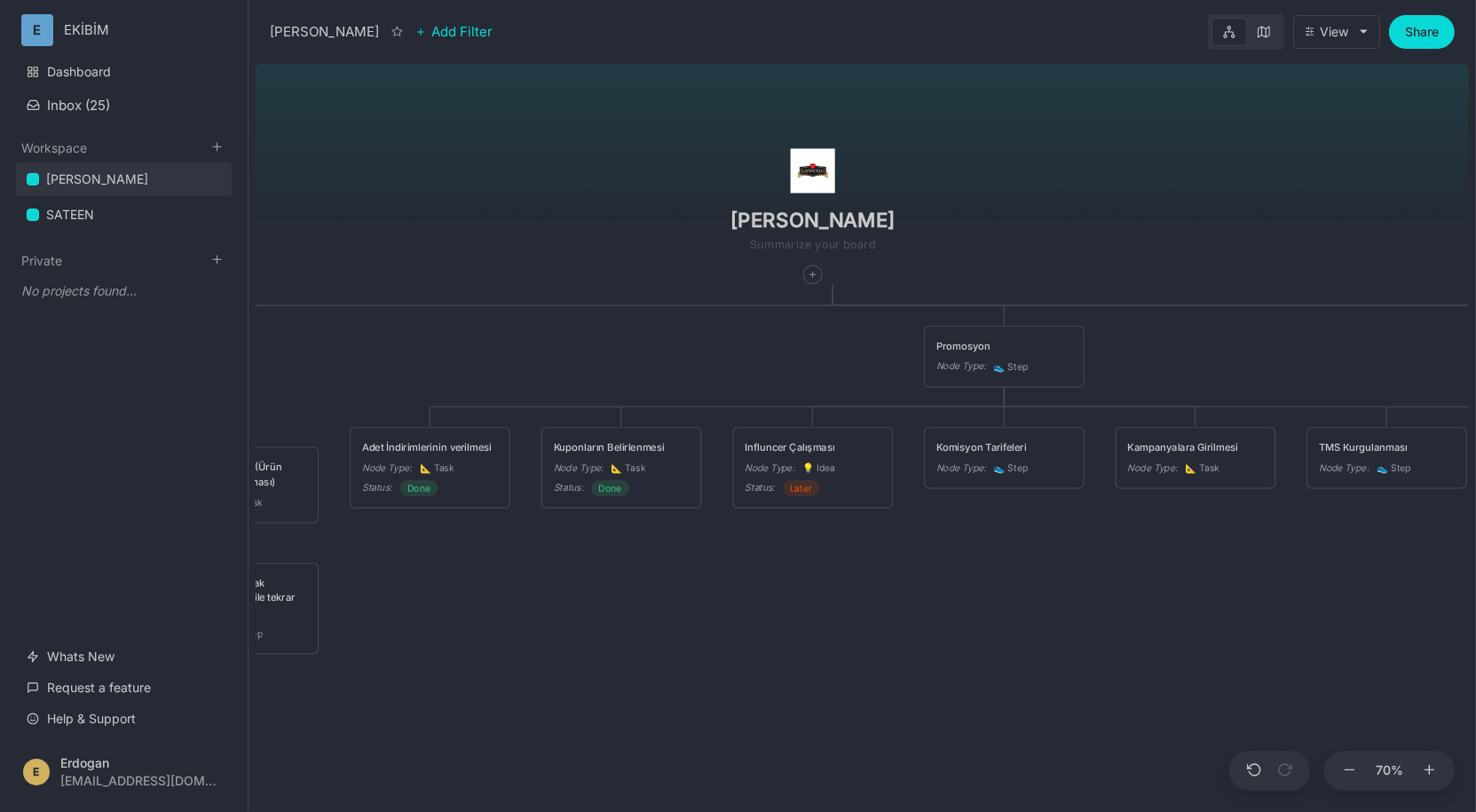
drag, startPoint x: 615, startPoint y: 553, endPoint x: 1185, endPoint y: 571, distance: 570.3
click at [1192, 569] on div "ÇAPANOĞLU ÜRÜN Node Type : 👟 Step Status : Done Promosyon Node Type : 👟 Step Ma…" at bounding box center [862, 434] width 1213 height 755
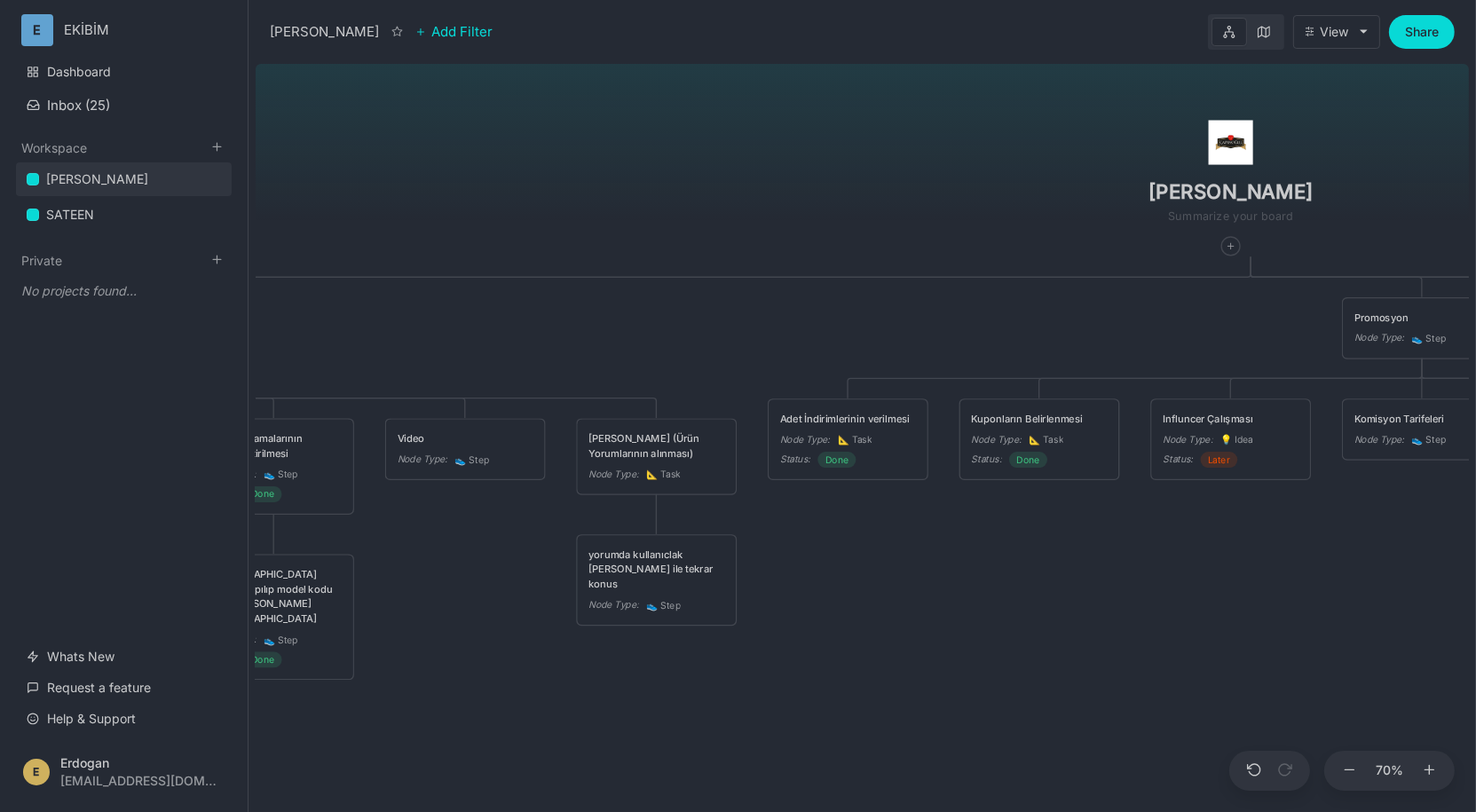
drag, startPoint x: 934, startPoint y: 582, endPoint x: 1033, endPoint y: 518, distance: 117.9
click at [1033, 518] on div "ÇAPANOĞLU ÜRÜN Node Type : 👟 Step Status : Done Promosyon Node Type : 👟 Step Ma…" at bounding box center [862, 434] width 1213 height 755
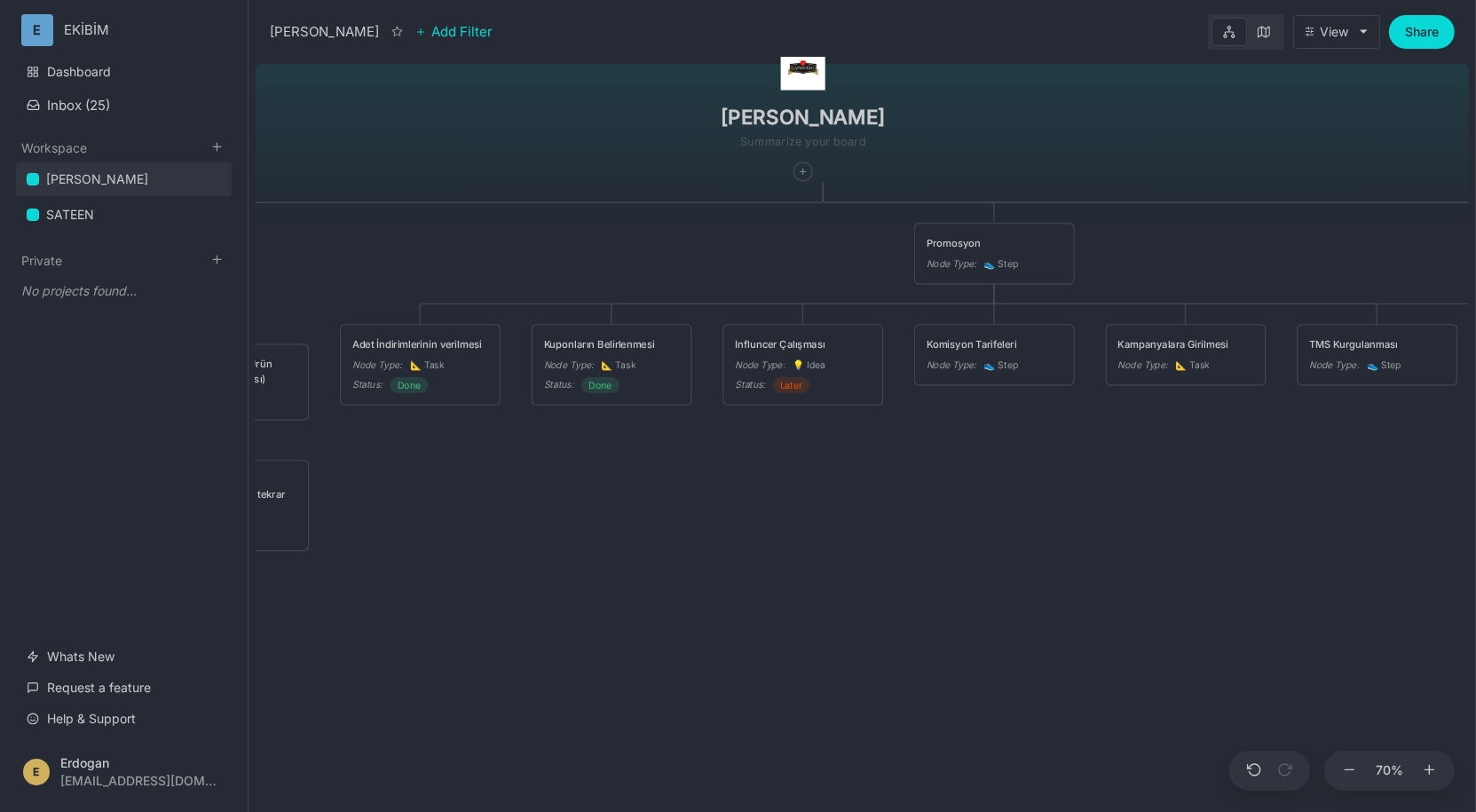
drag, startPoint x: 1101, startPoint y: 640, endPoint x: 614, endPoint y: 594, distance: 489.2
click at [614, 594] on div "ÇAPANOĞLU ÜRÜN Node Type : 👟 Step Status : Done Promosyon Node Type : 👟 Step Ma…" at bounding box center [862, 434] width 1213 height 755
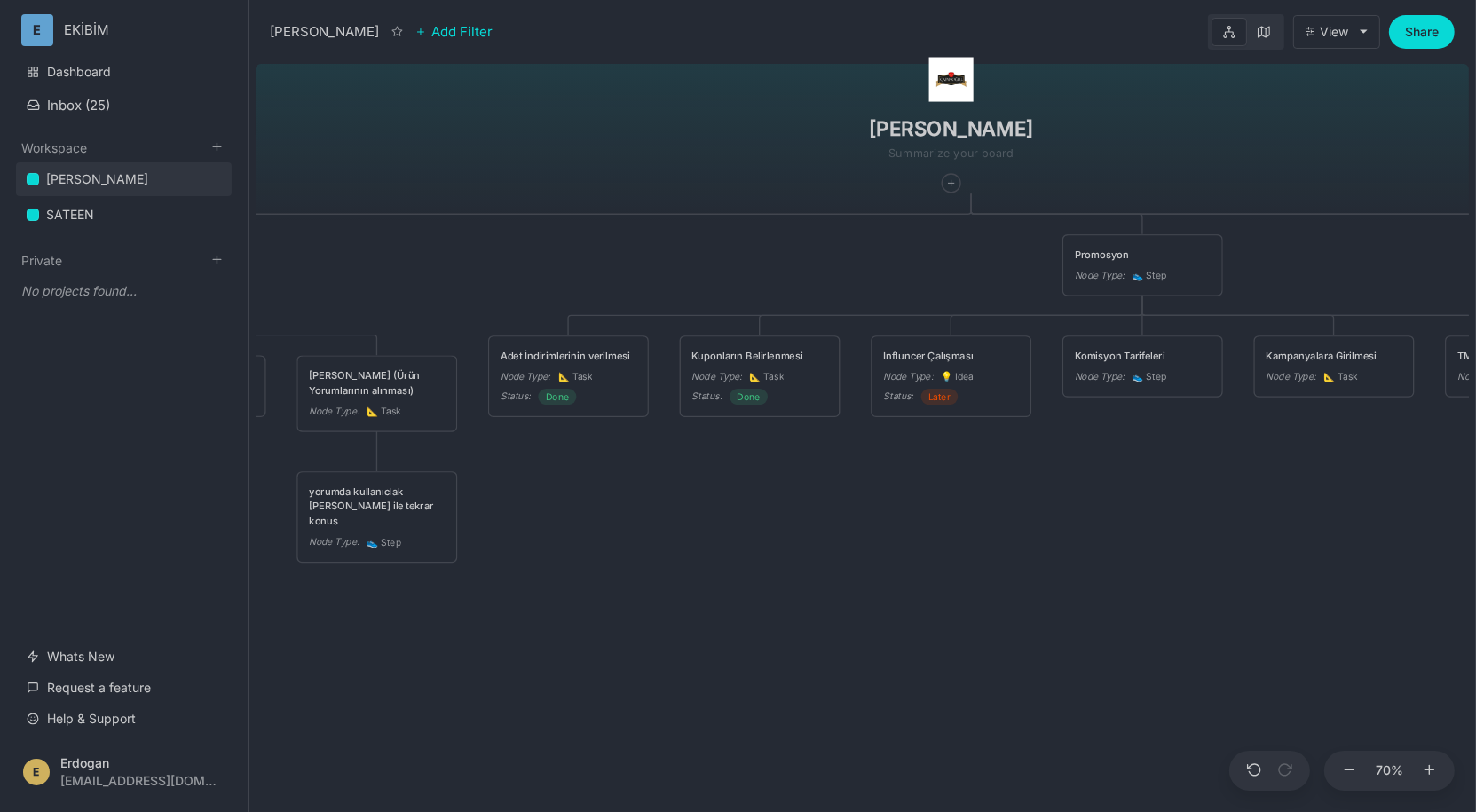
drag, startPoint x: 704, startPoint y: 525, endPoint x: 832, endPoint y: 532, distance: 128.2
click at [832, 532] on div "ÇAPANOĞLU ÜRÜN Node Type : 👟 Step Status : Done Promosyon Node Type : 👟 Step Ma…" at bounding box center [862, 434] width 1213 height 755
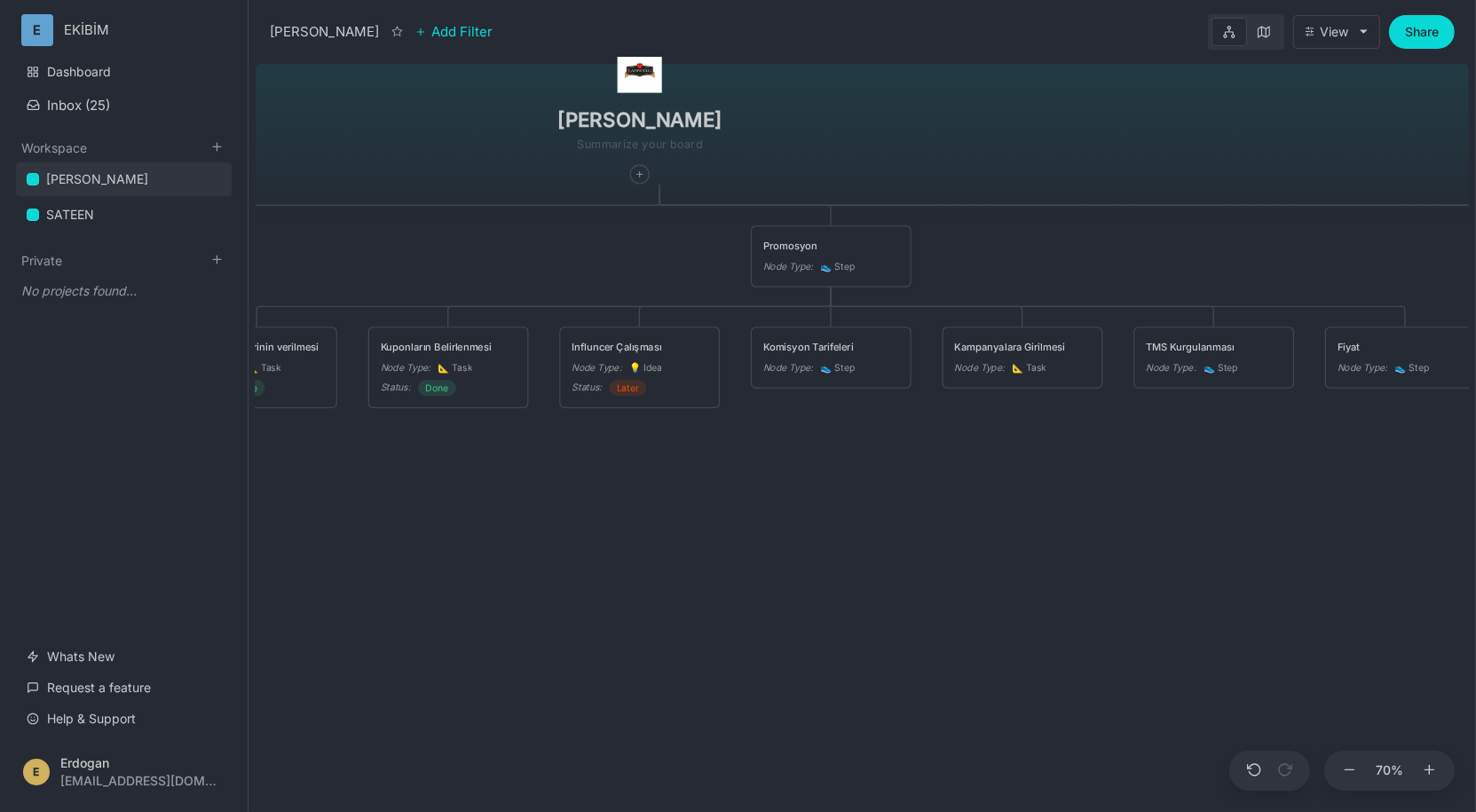
drag, startPoint x: 1009, startPoint y: 539, endPoint x: 735, endPoint y: 530, distance: 274.1
click at [735, 530] on div "ÇAPANOĞLU ÜRÜN Node Type : 👟 Step Status : Done Promosyon Node Type : 👟 Step Ma…" at bounding box center [862, 434] width 1213 height 755
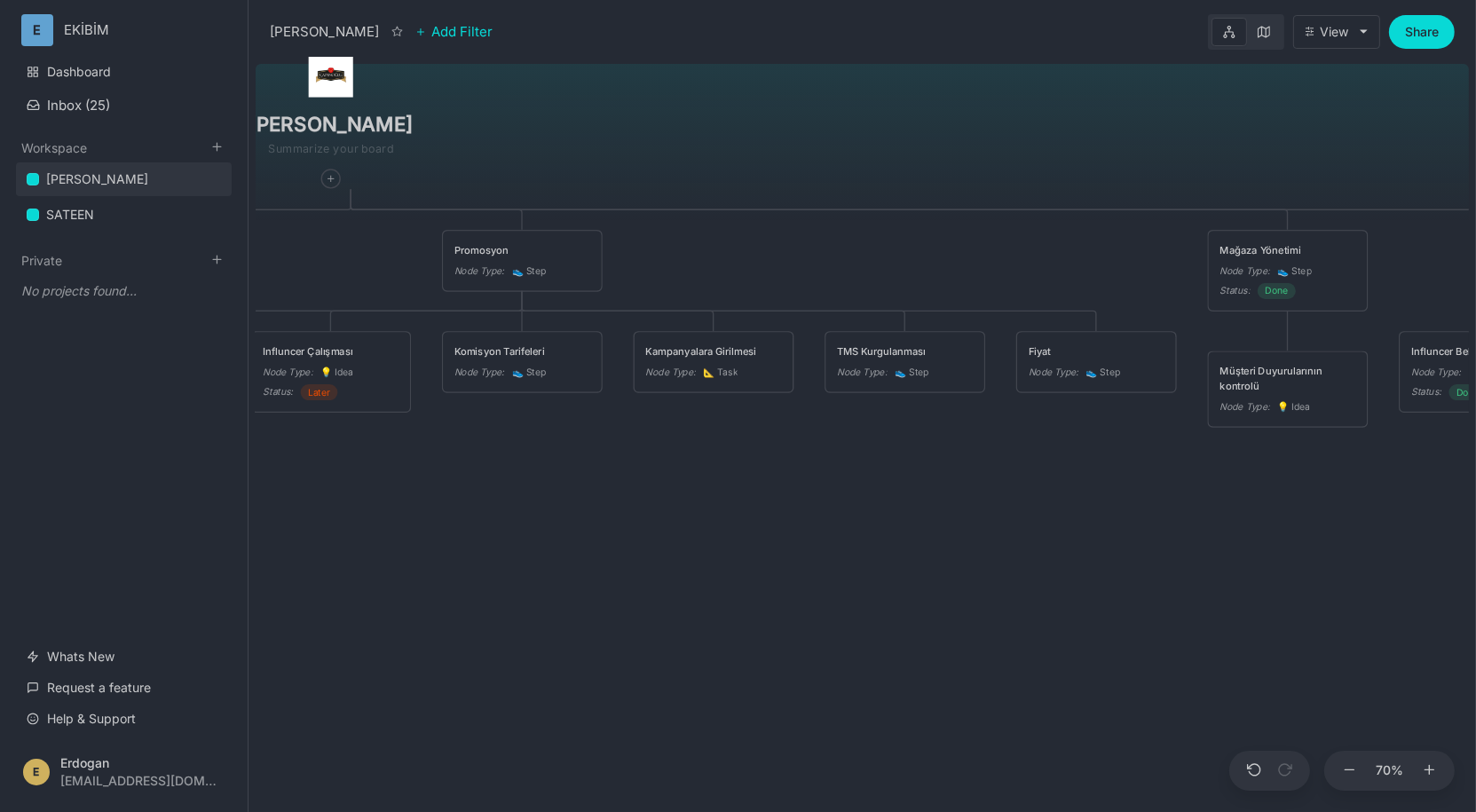
drag, startPoint x: 1044, startPoint y: 457, endPoint x: 771, endPoint y: 459, distance: 273.0
click at [771, 459] on div "ÇAPANOĞLU ÜRÜN Node Type : 👟 Step Status : Done Promosyon Node Type : 👟 Step Ma…" at bounding box center [862, 434] width 1213 height 755
click at [1075, 360] on div "Fiyat Node Type : 👟 Step" at bounding box center [1095, 362] width 135 height 37
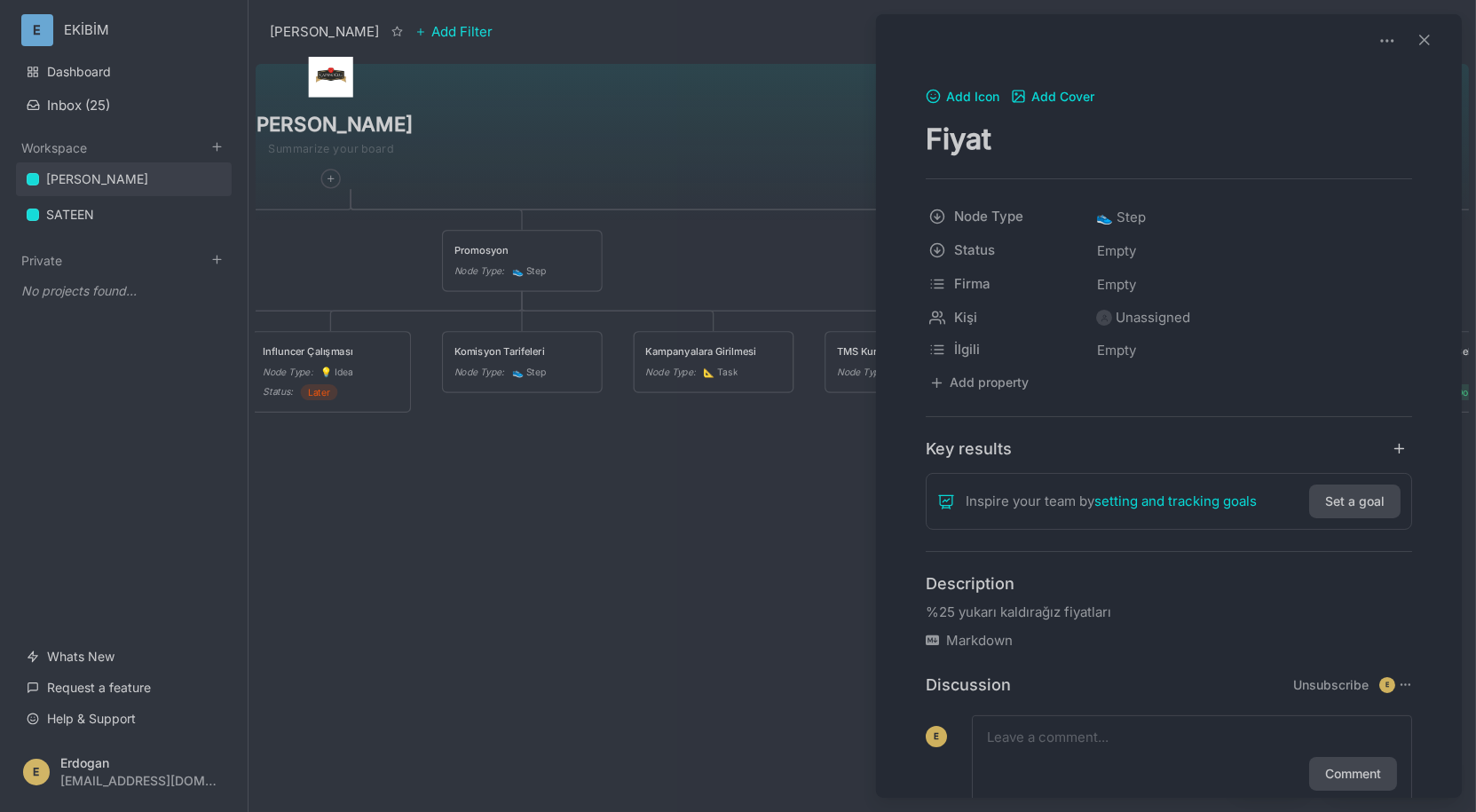
click at [998, 148] on textarea "Fiyat" at bounding box center [1169, 138] width 487 height 36
type textarea "Fiyatlama stratejisi"
click at [691, 487] on div at bounding box center [738, 406] width 1476 height 812
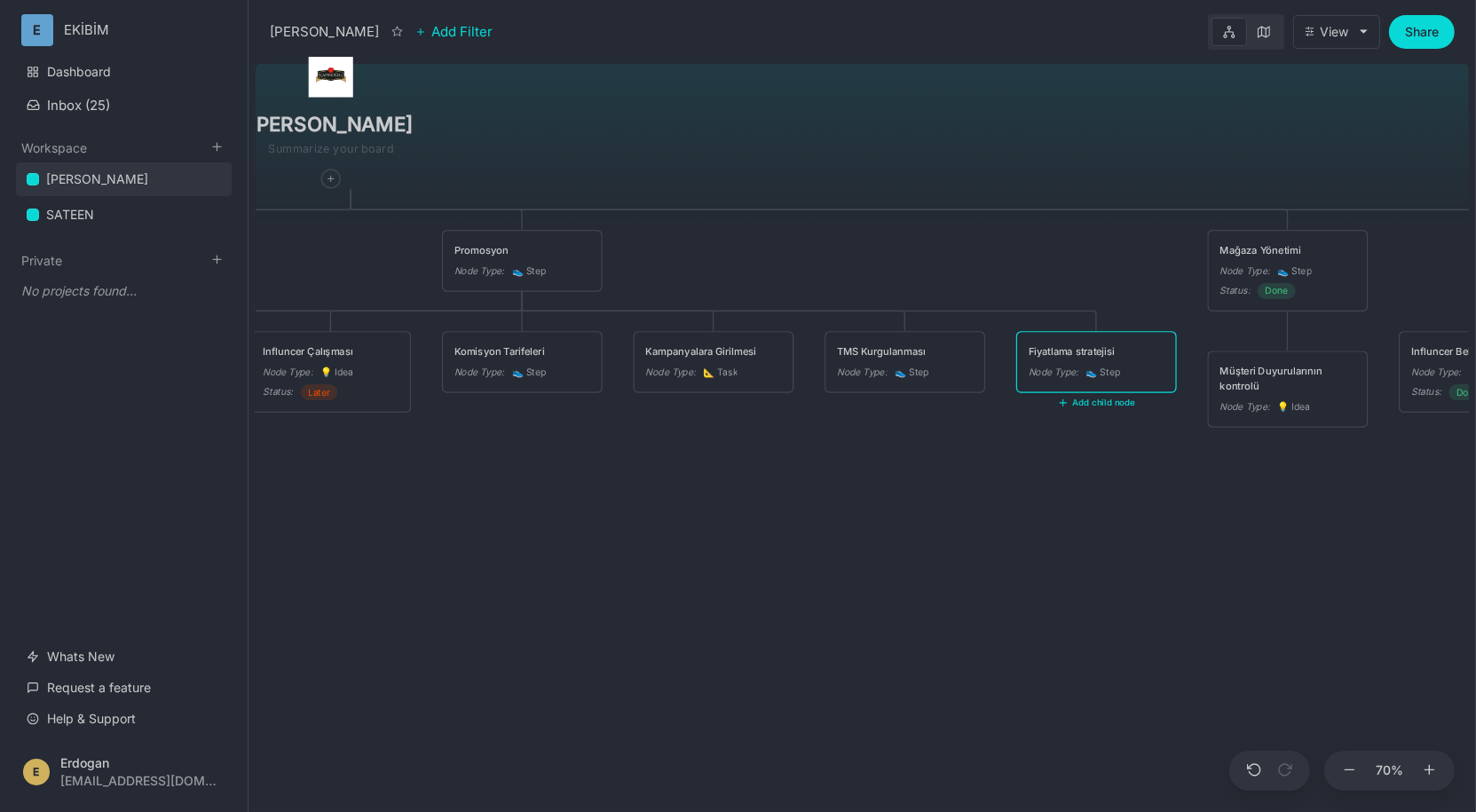
click at [1013, 516] on div "ÇAPANOĞLU ÜRÜN Node Type : 👟 Step Status : Done Promosyon Node Type : 👟 Step Ma…" at bounding box center [862, 434] width 1213 height 755
click at [1049, 549] on div "ÇAPANOĞLU ÜRÜN Node Type : 👟 Step Status : Done Promosyon Node Type : 👟 Step Ma…" at bounding box center [862, 434] width 1213 height 755
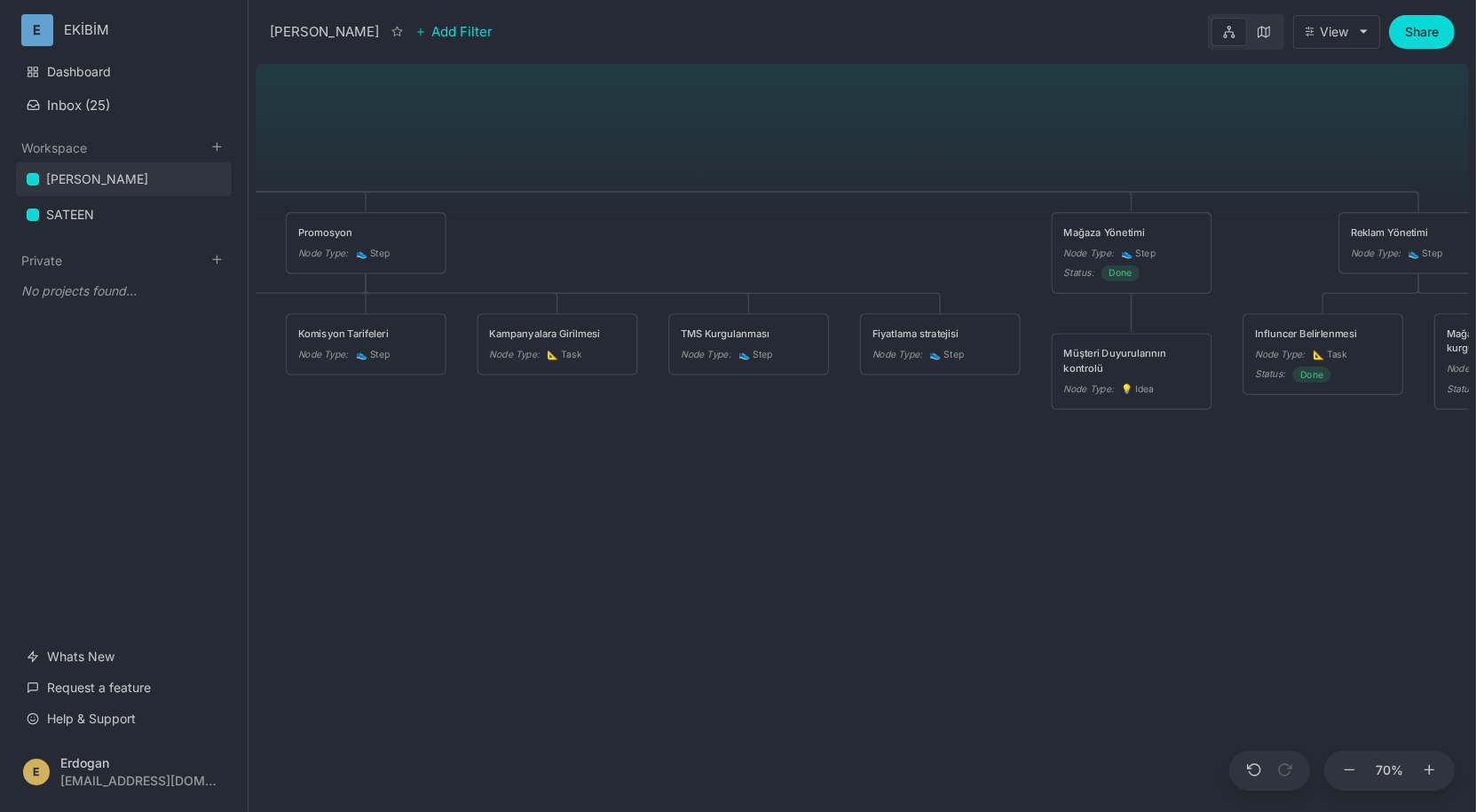
drag, startPoint x: 1164, startPoint y: 550, endPoint x: 1022, endPoint y: 531, distance: 143.3
click at [1022, 531] on div "ÇAPANOĞLU ÜRÜN Node Type : 👟 Step Status : Done Promosyon Node Type : 👟 Step Ma…" at bounding box center [862, 434] width 1213 height 755
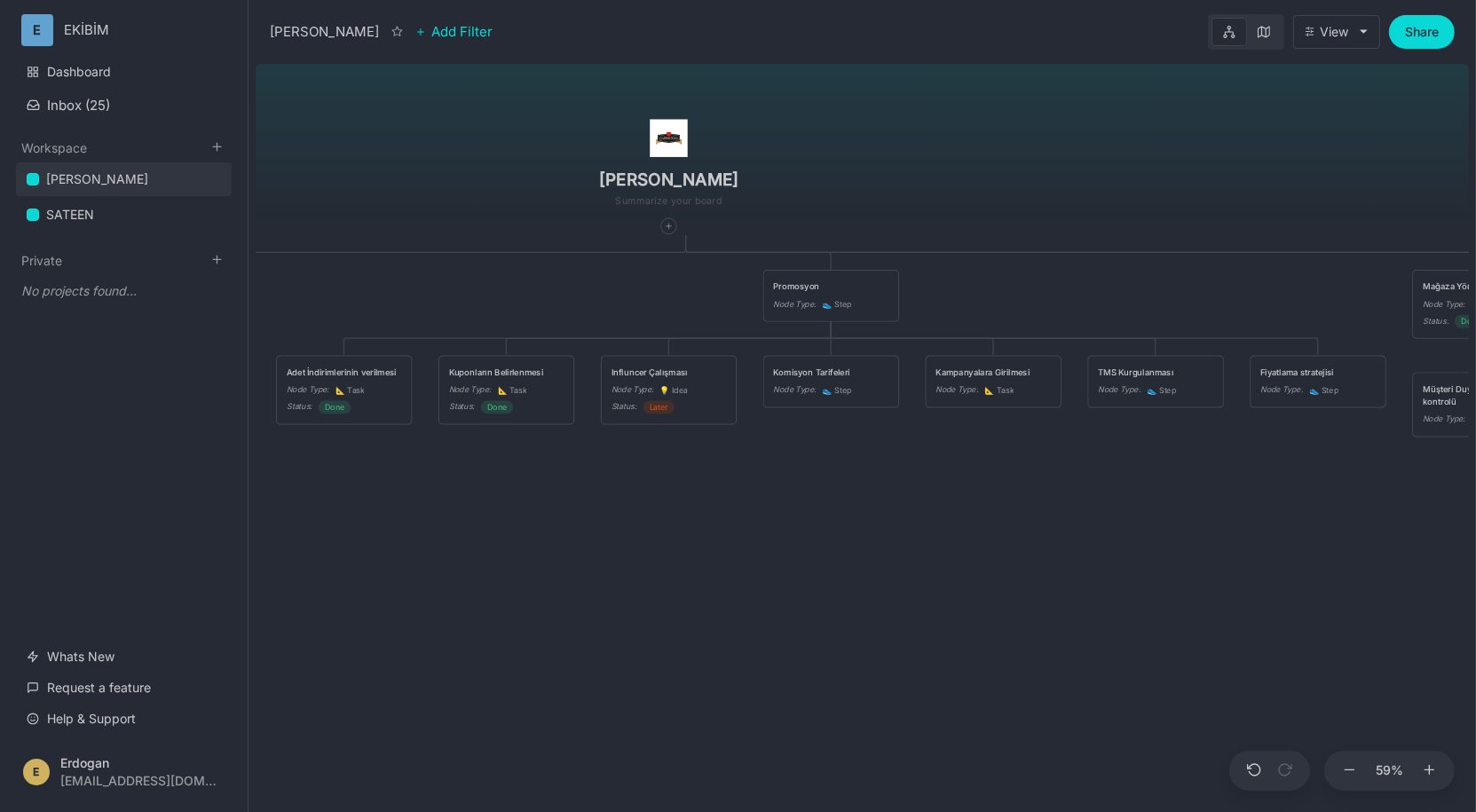
drag, startPoint x: 657, startPoint y: 519, endPoint x: 1061, endPoint y: 529, distance: 404.1
click at [1061, 529] on div "ÇAPANOĞLU ÜRÜN Node Type : 👟 Step Status : Done Promosyon Node Type : 👟 Step Ma…" at bounding box center [862, 434] width 1213 height 755
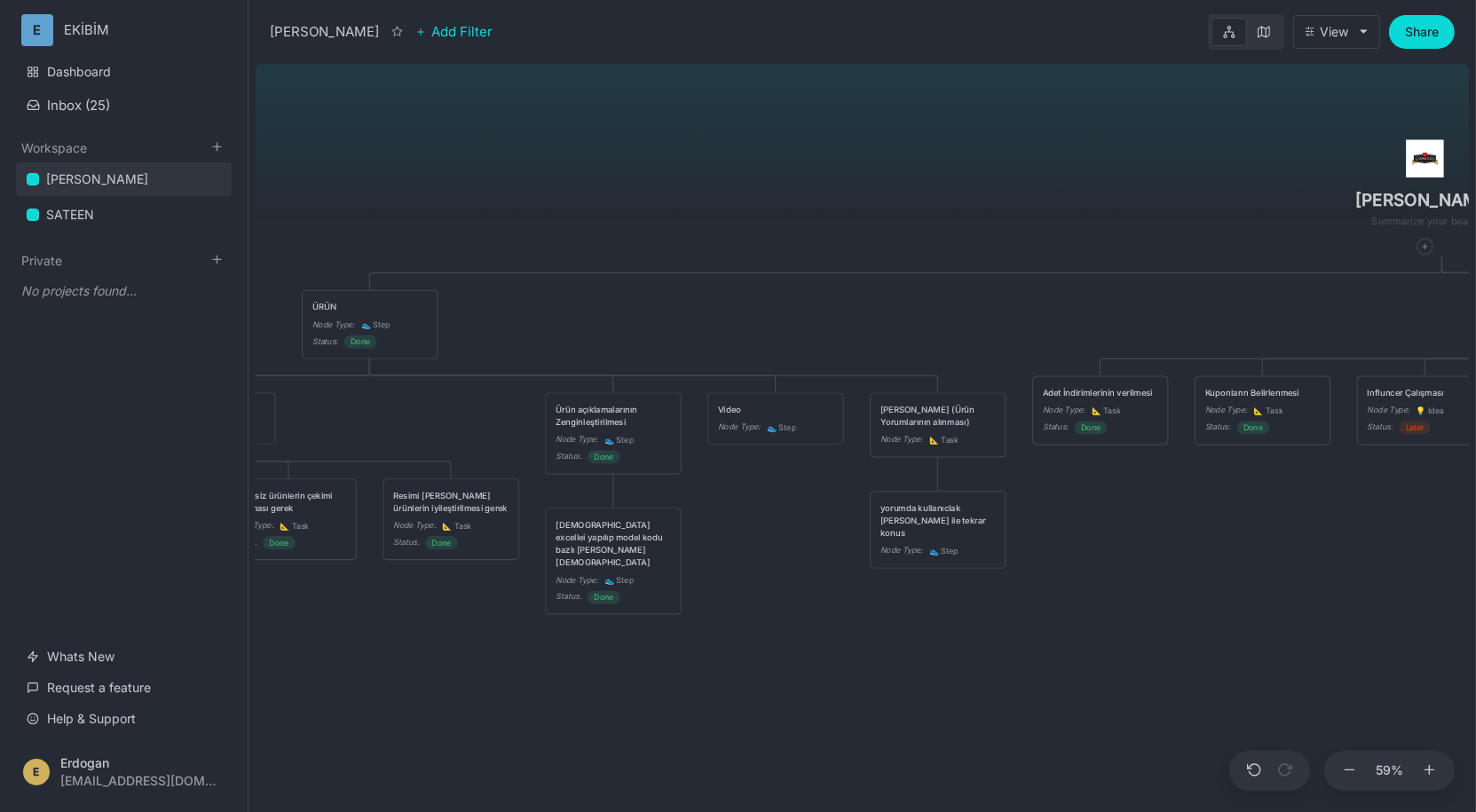
drag, startPoint x: 963, startPoint y: 514, endPoint x: 1476, endPoint y: 529, distance: 513.2
click at [1468, 529] on div "ÇAPANOĞLU ÜRÜN Node Type : 👟 Step Status : Done Promosyon Node Type : 👟 Step Ma…" at bounding box center [862, 434] width 1213 height 755
drag, startPoint x: 685, startPoint y: 592, endPoint x: 670, endPoint y: 591, distance: 15.0
click at [670, 603] on div "Status : Done" at bounding box center [642, 609] width 116 height 13
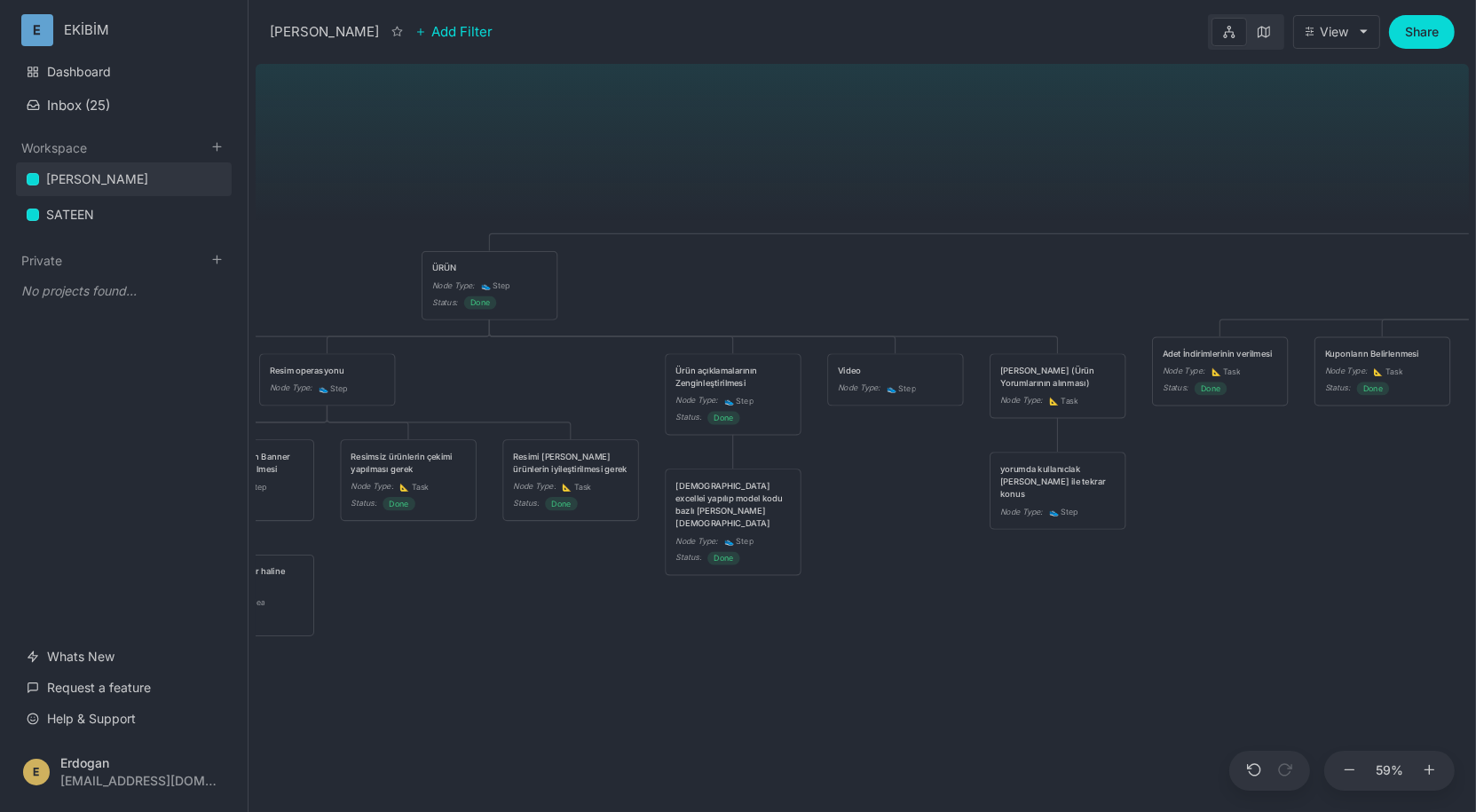
drag, startPoint x: 696, startPoint y: 644, endPoint x: 740, endPoint y: 606, distance: 58.1
click at [740, 606] on div "ÇAPANOĞLU ÜRÜN Node Type : 👟 Step Status : Done Promosyon Node Type : 👟 Step Ma…" at bounding box center [862, 434] width 1213 height 755
click at [676, 112] on div "ÇAPANOĞLU ÜRÜN Node Type : 👟 Step Status : Done Promosyon Node Type : 👟 Step Ma…" at bounding box center [862, 434] width 1213 height 755
click at [719, 124] on div "ÇAPANOĞLU ÜRÜN Node Type : 👟 Step Status : Done Promosyon Node Type : 👟 Step Ma…" at bounding box center [862, 434] width 1213 height 755
